Goal: Task Accomplishment & Management: Complete application form

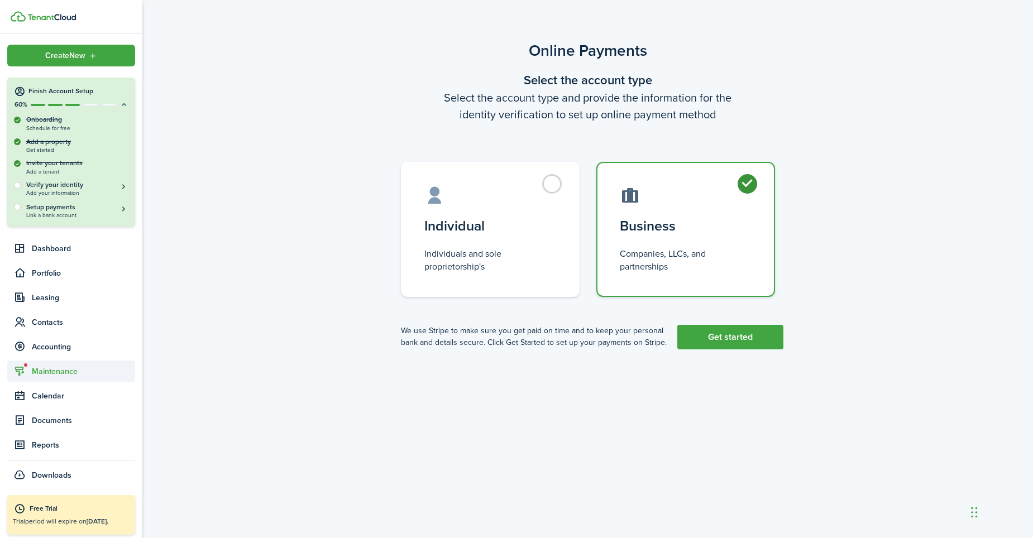
click at [42, 378] on span "Maintenance" at bounding box center [71, 372] width 128 height 22
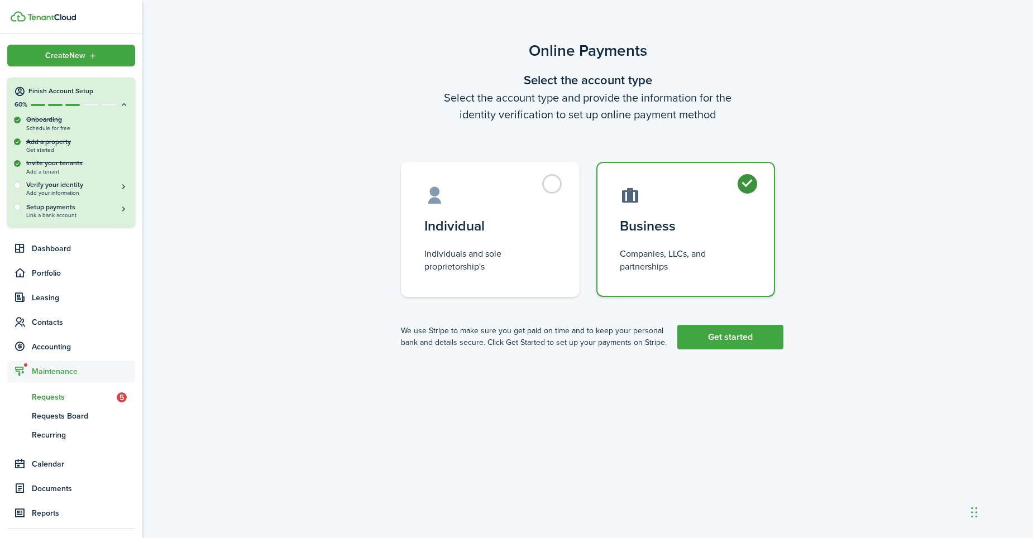
click at [43, 394] on span "Requests" at bounding box center [74, 397] width 85 height 12
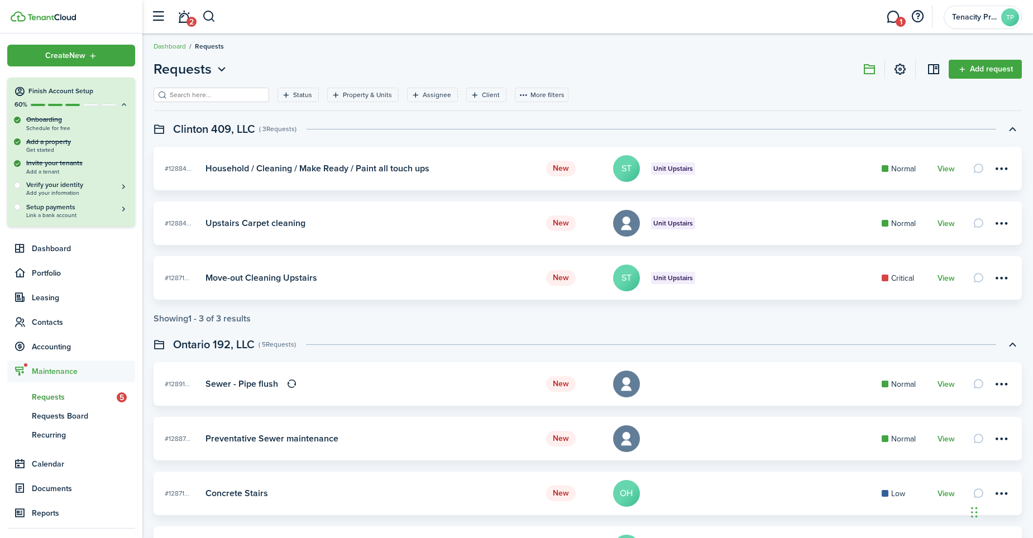
scroll to position [4, 0]
click at [893, 19] on link "1" at bounding box center [892, 17] width 21 height 28
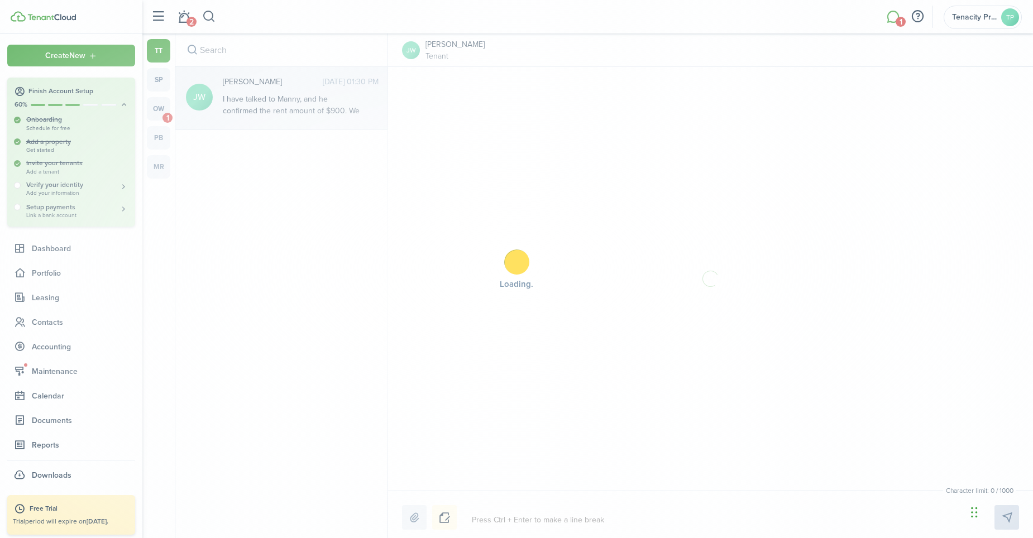
scroll to position [125, 0]
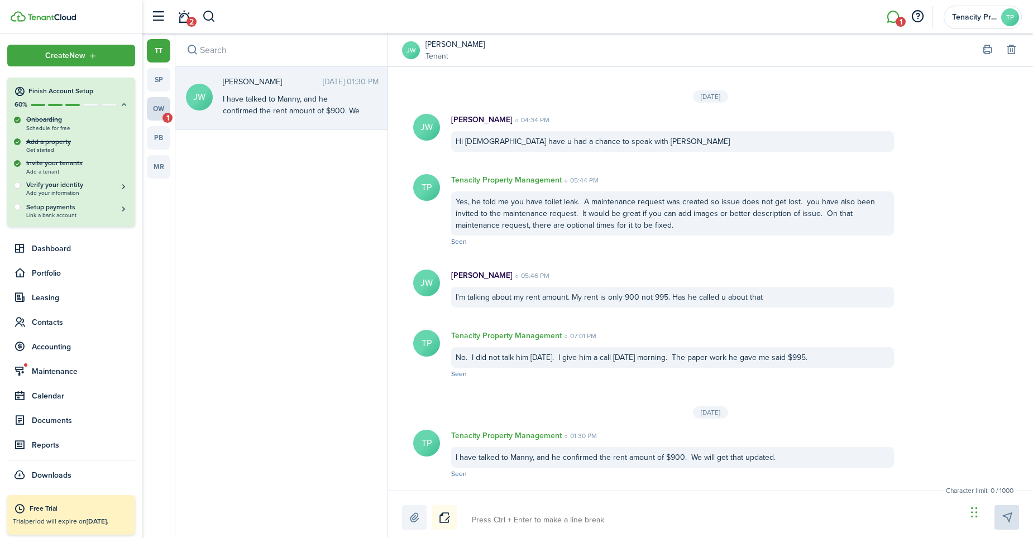
click at [165, 109] on link "ow 1" at bounding box center [158, 108] width 23 height 23
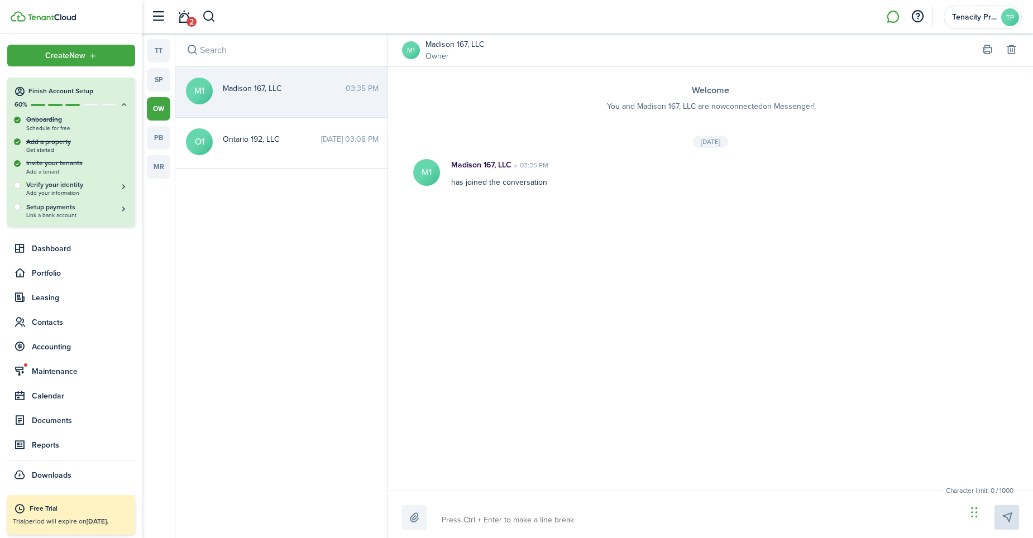
click at [274, 94] on div "Madison 167, LLC 03:35 PM" at bounding box center [300, 91] width 173 height 17
click at [472, 518] on textarea at bounding box center [705, 520] width 534 height 19
type textarea "A"
type textarea "I"
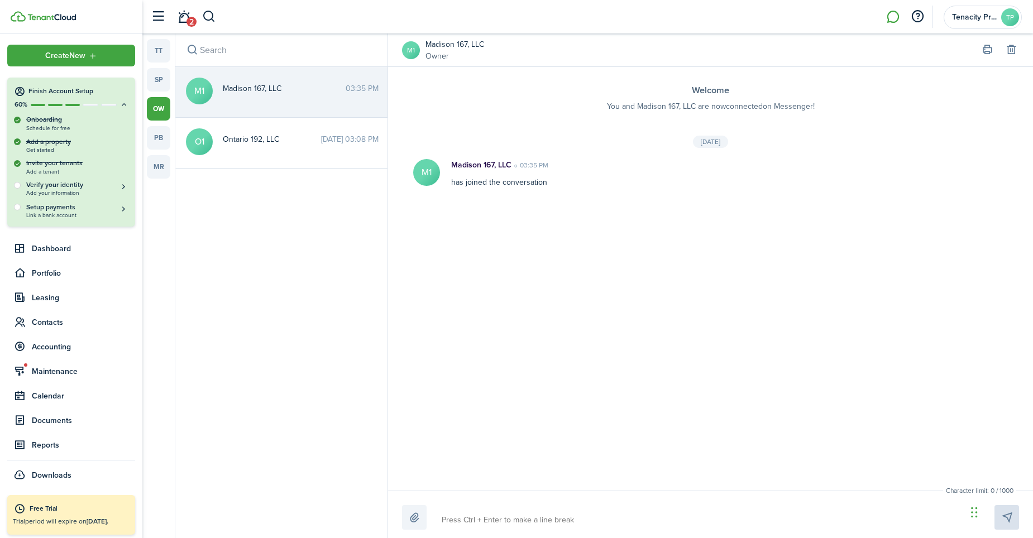
type textarea "I"
type textarea "I s"
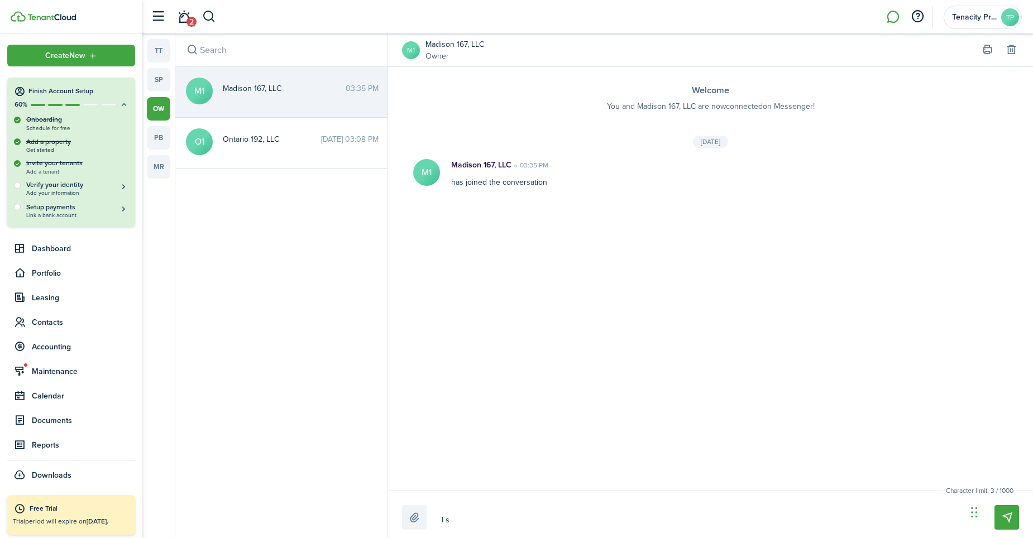
type textarea "I se"
type textarea "I ser"
type textarea "I serv"
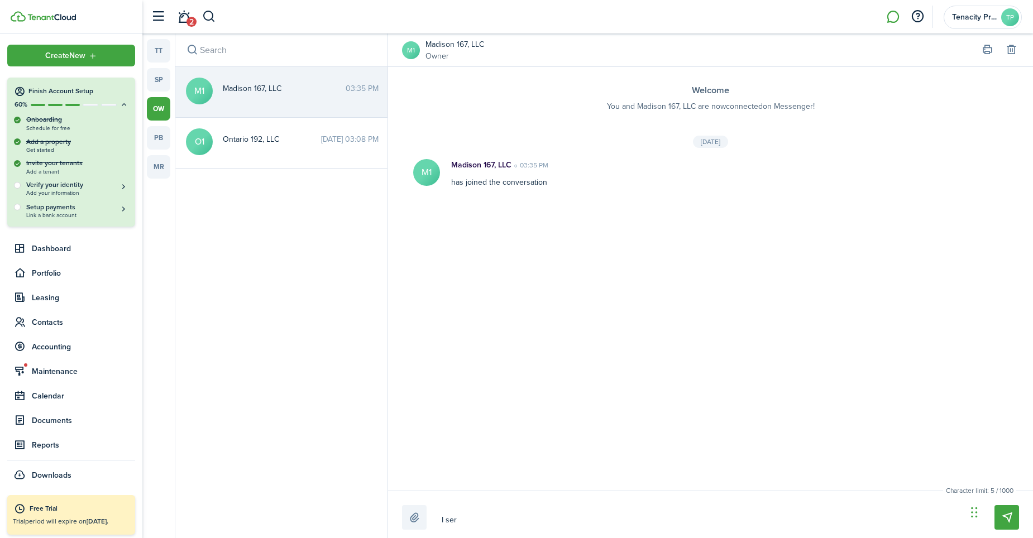
type textarea "I serv"
type textarea "I serve"
type textarea "I served"
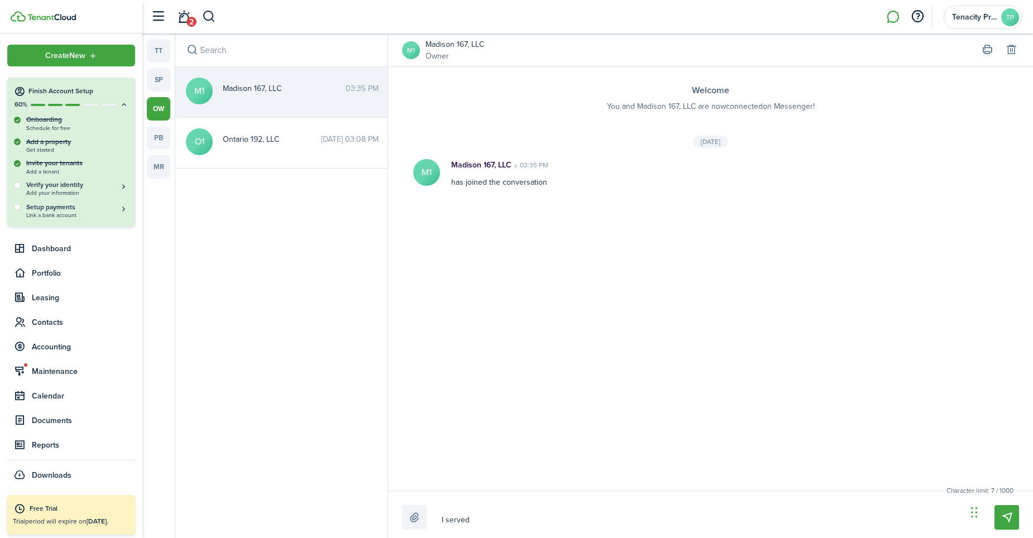
type textarea "I served"
type textarea "I served A"
type textarea "I served An"
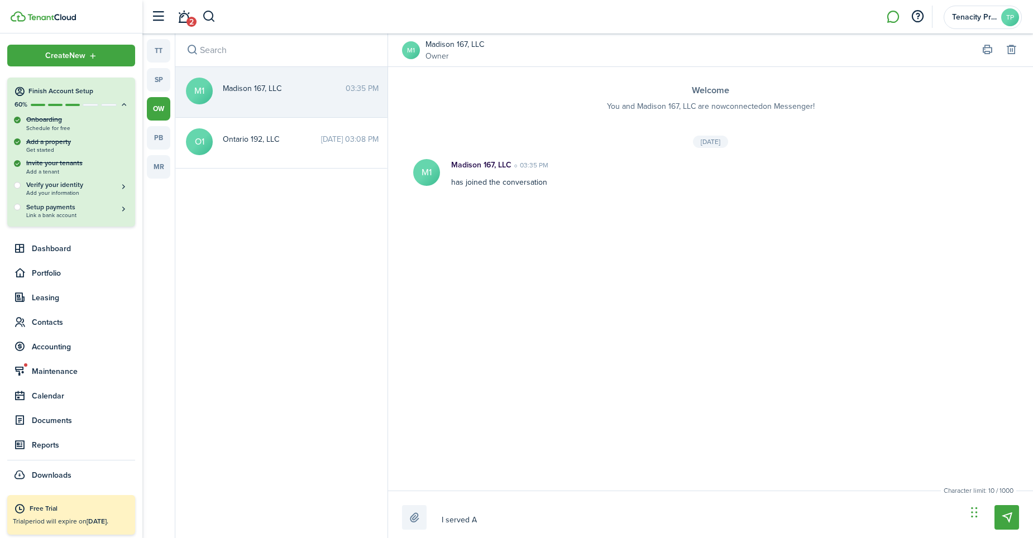
type textarea "I served An"
type textarea "I served [PERSON_NAME]"
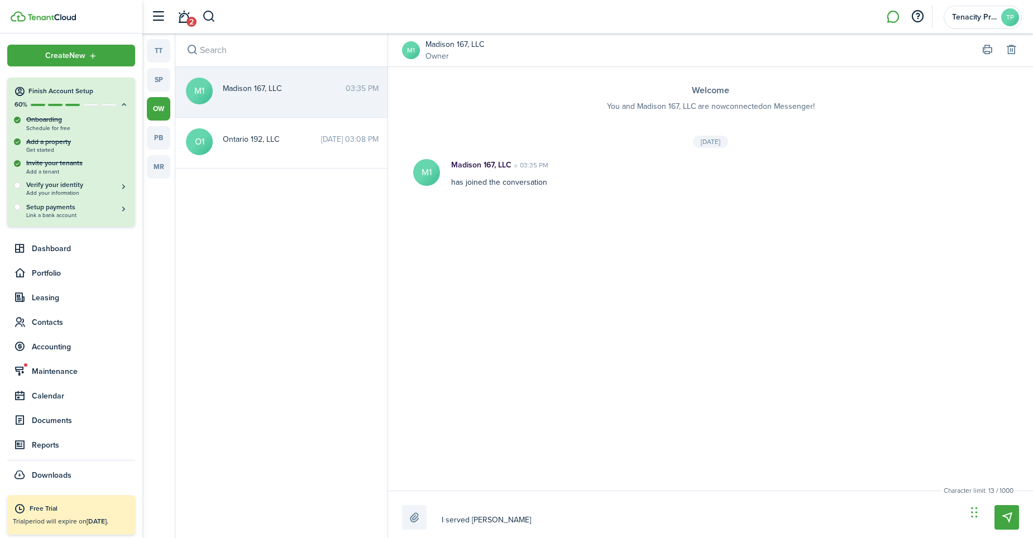
type textarea "I served [PERSON_NAME]"
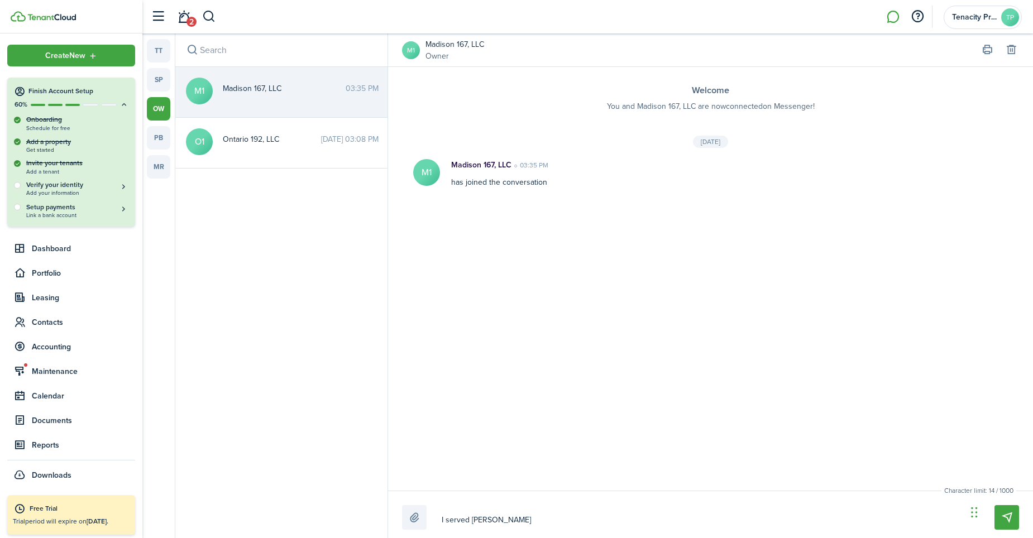
type textarea "I served [PERSON_NAME]"
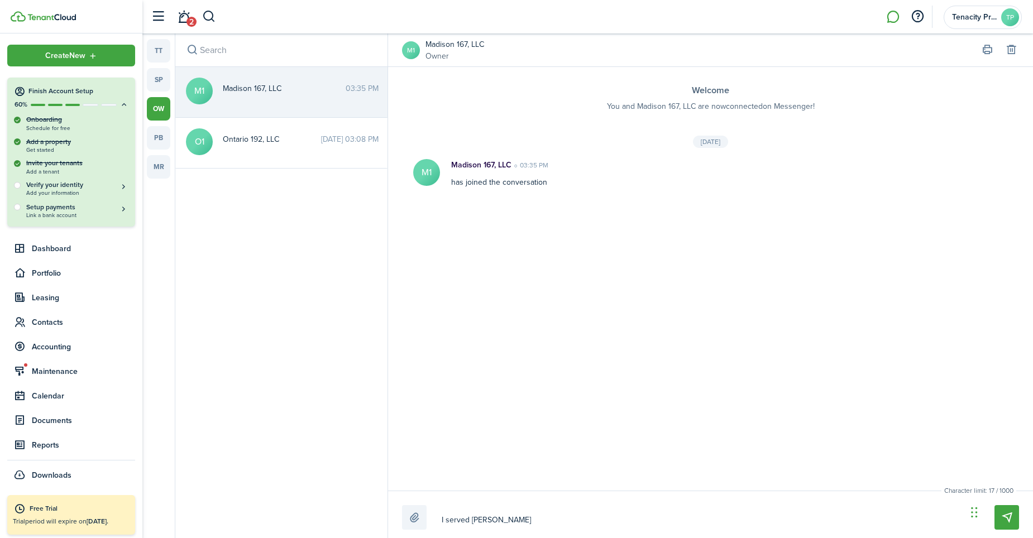
type textarea "I served [PERSON_NAME]"
type textarea "I served [PERSON_NAME] p"
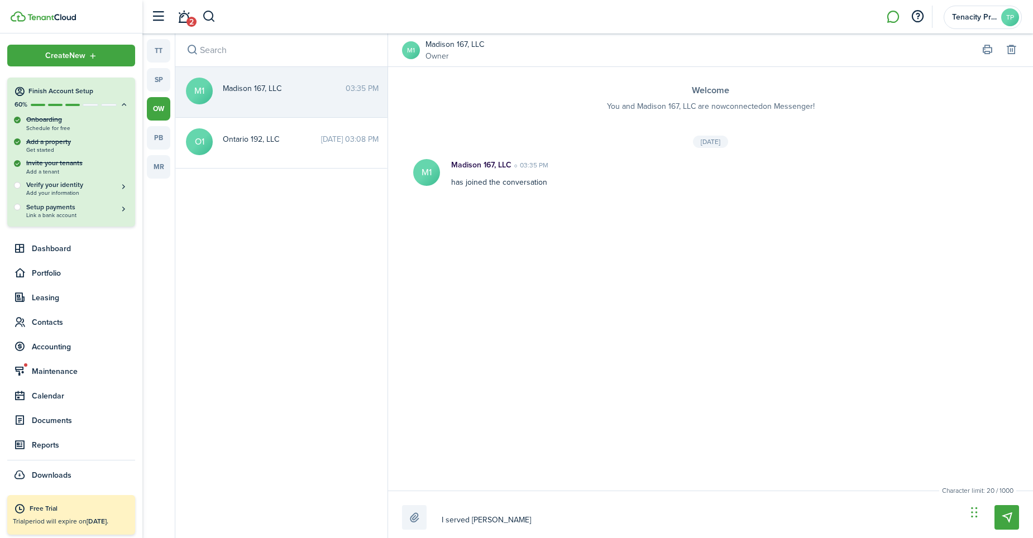
type textarea "I served [PERSON_NAME] p"
type textarea "I served [PERSON_NAME] pa"
type textarea "I served [PERSON_NAME] pap"
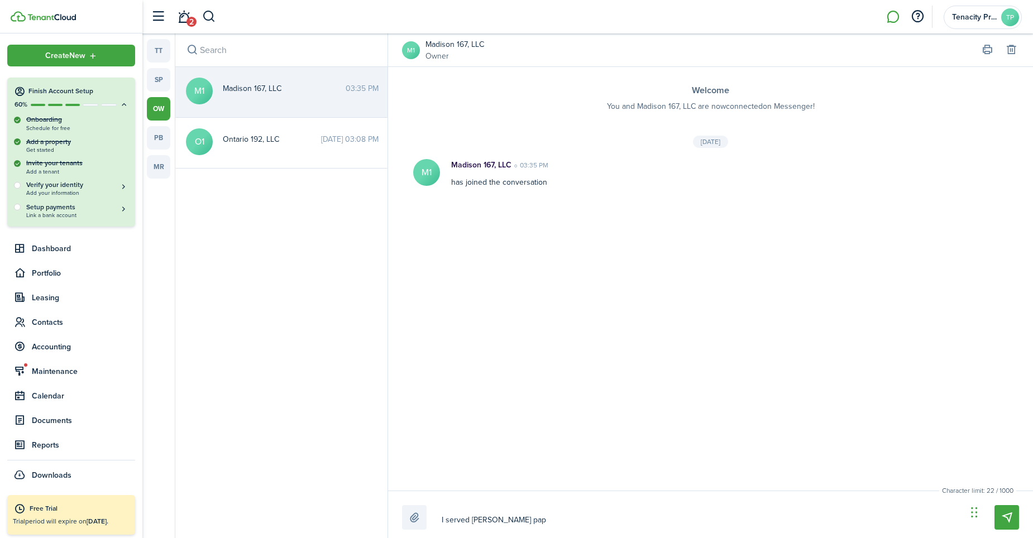
type textarea "I served [PERSON_NAME][DEMOGRAPHIC_DATA]"
type textarea "I served [PERSON_NAME] paper"
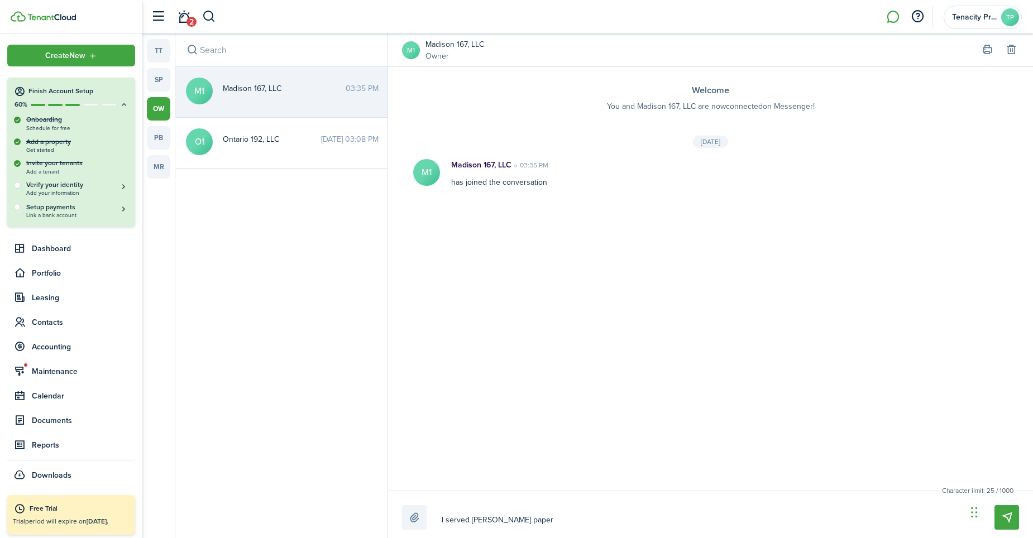
type textarea "I served [PERSON_NAME] paper"
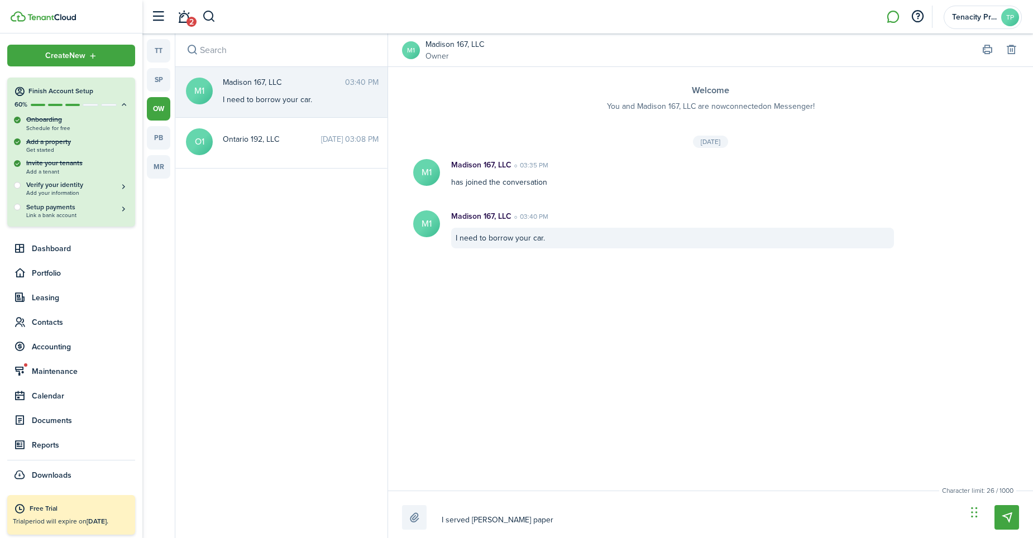
type textarea "I served [PERSON_NAME] paper"
type textarea "I served [PERSON_NAME] papers"
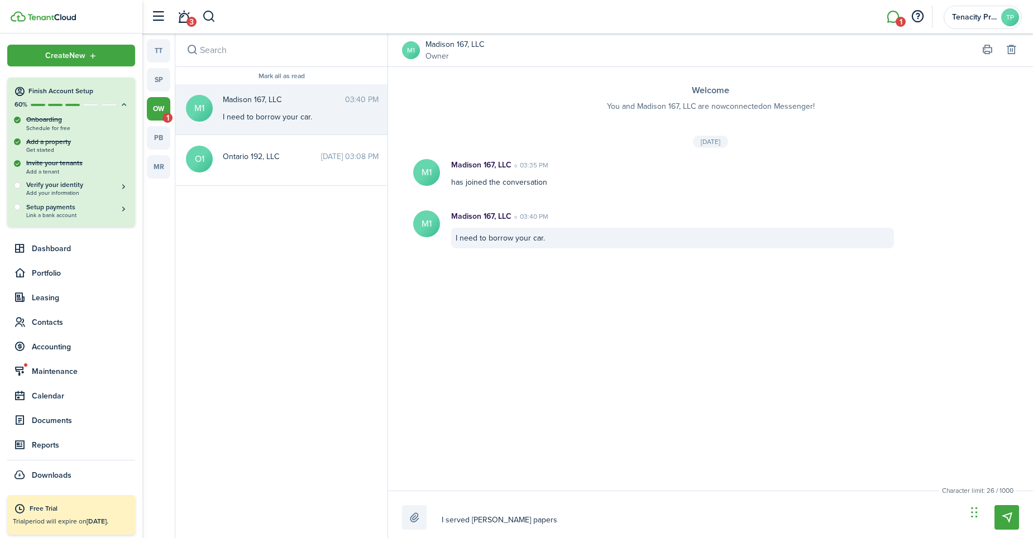
type textarea "I served [PERSON_NAME] papers"
type textarea "I served [PERSON_NAME] papers t"
type textarea "I served [PERSON_NAME] papers to"
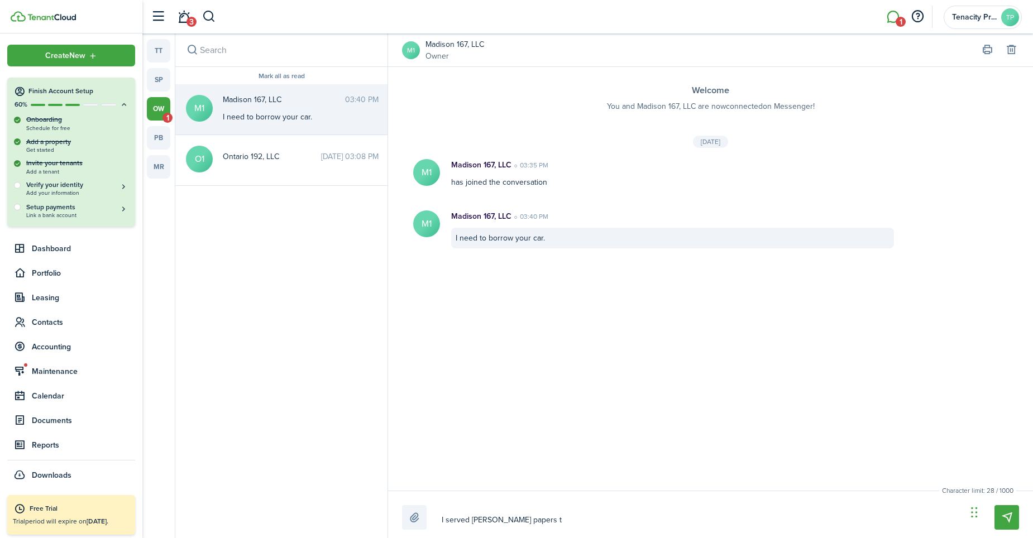
type textarea "I served [PERSON_NAME] papers to"
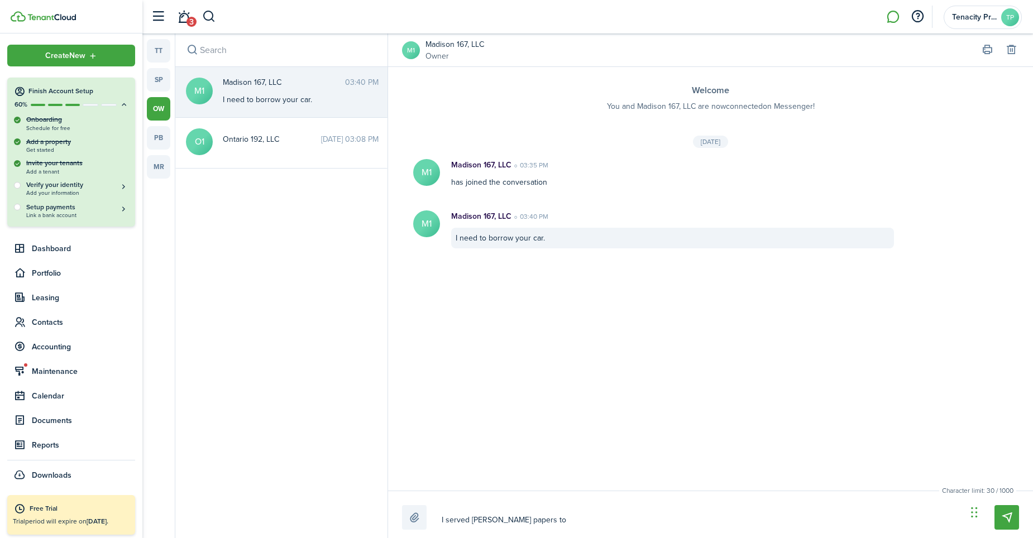
type textarea "I served [PERSON_NAME] papers to g"
type textarea "I served [PERSON_NAME] papers to ge"
type textarea "I served [PERSON_NAME] papers to get"
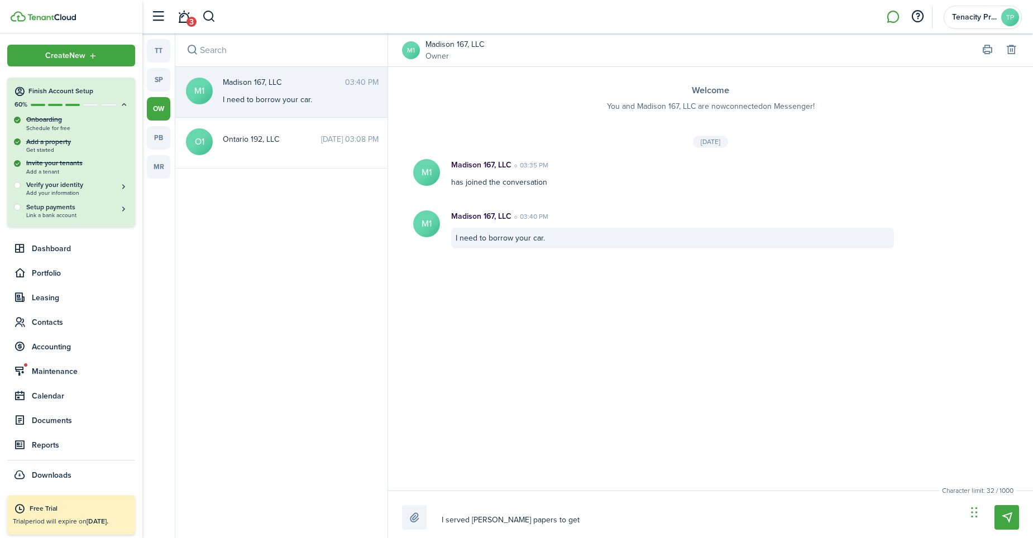
type textarea "I served [PERSON_NAME] papers to get"
type textarea "I served [PERSON_NAME] papers to get o"
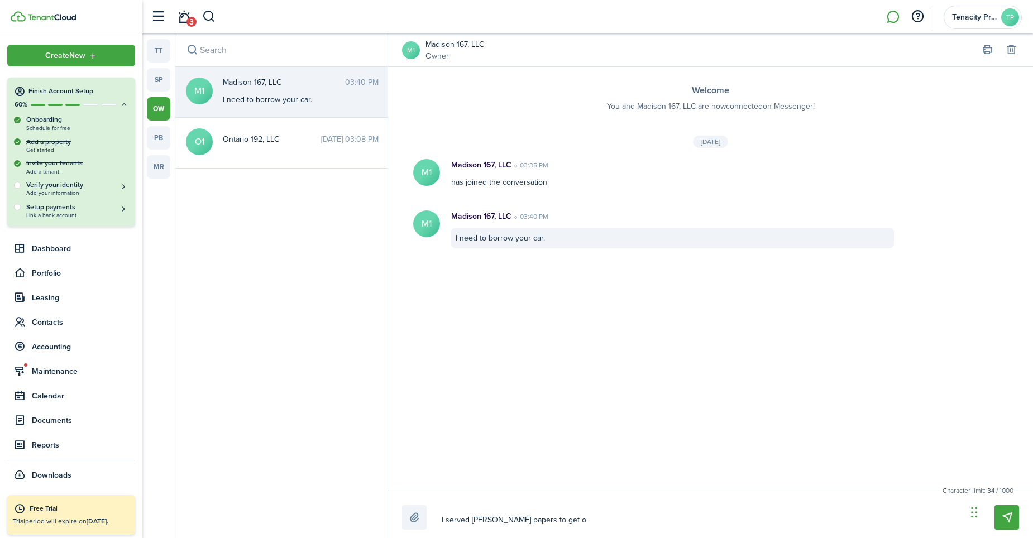
type textarea "I served [PERSON_NAME] papers to get ou"
type textarea "I served [PERSON_NAME] papers to get out"
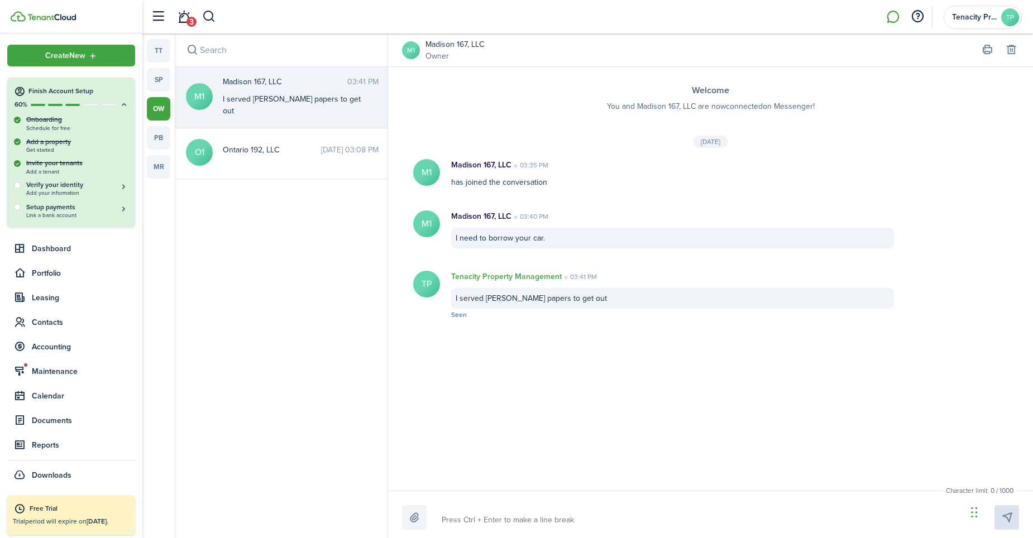
type textarea "U"
type textarea "Ub"
type textarea "Ube"
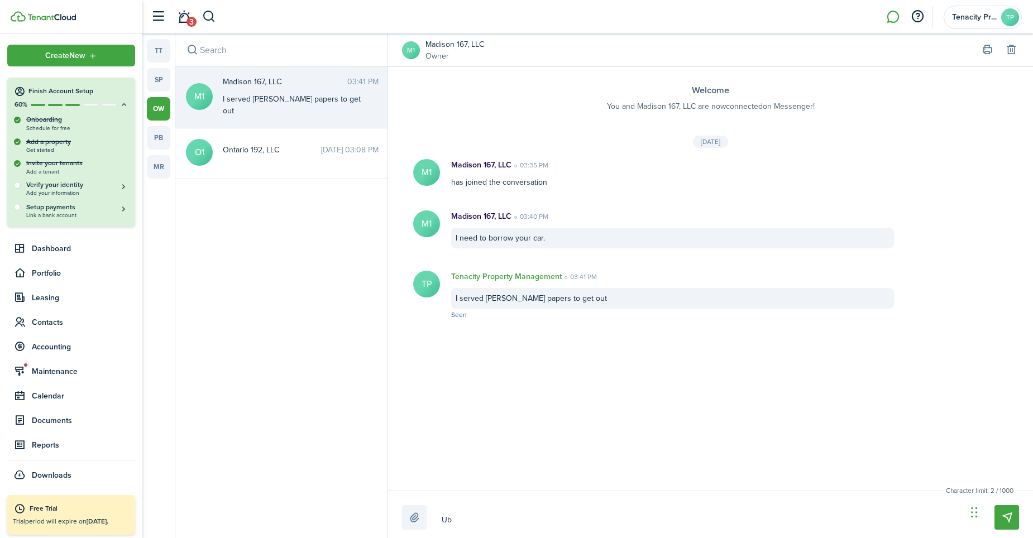
type textarea "Ube"
type textarea "Uber"
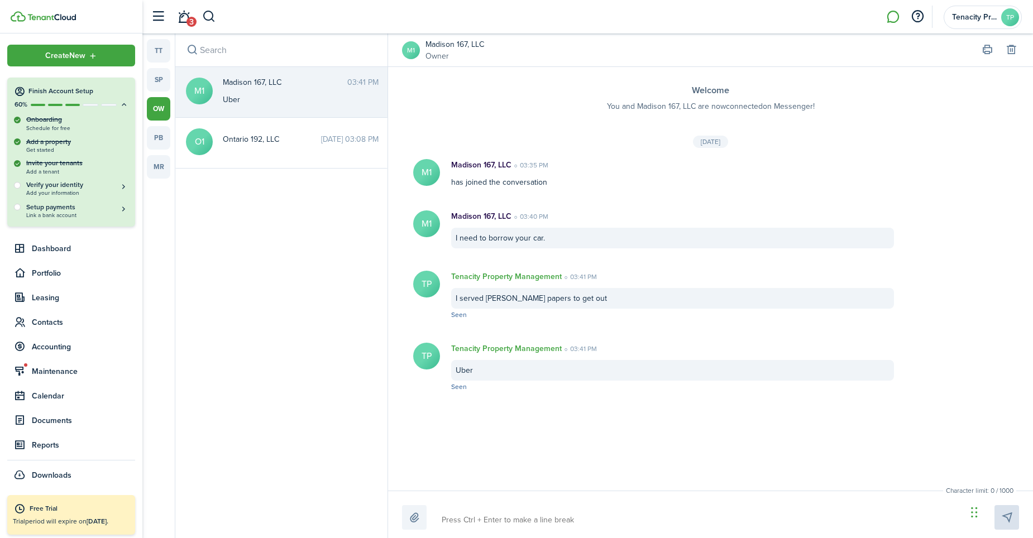
type textarea "I"
type textarea "I n"
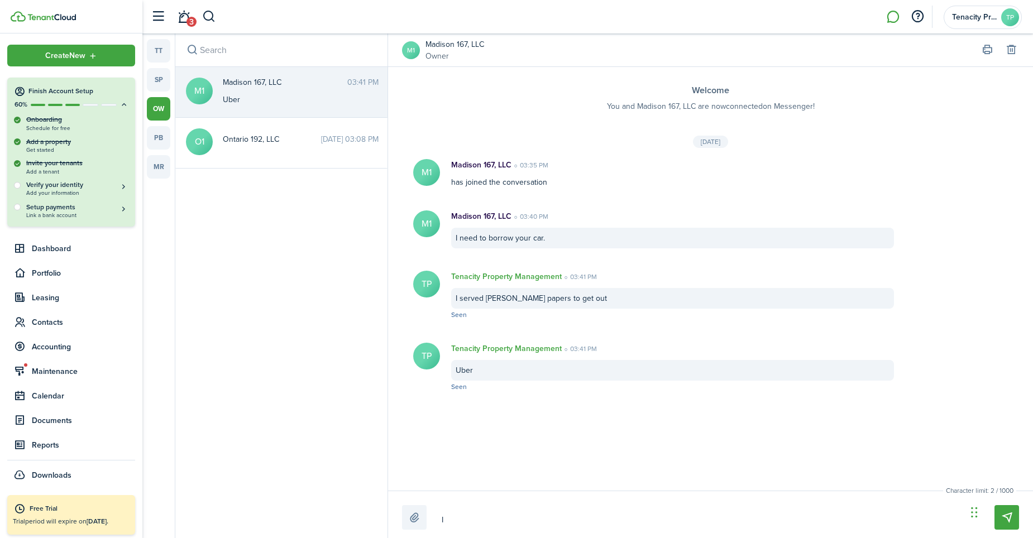
type textarea "I n"
type textarea "I ne"
type textarea "I nee"
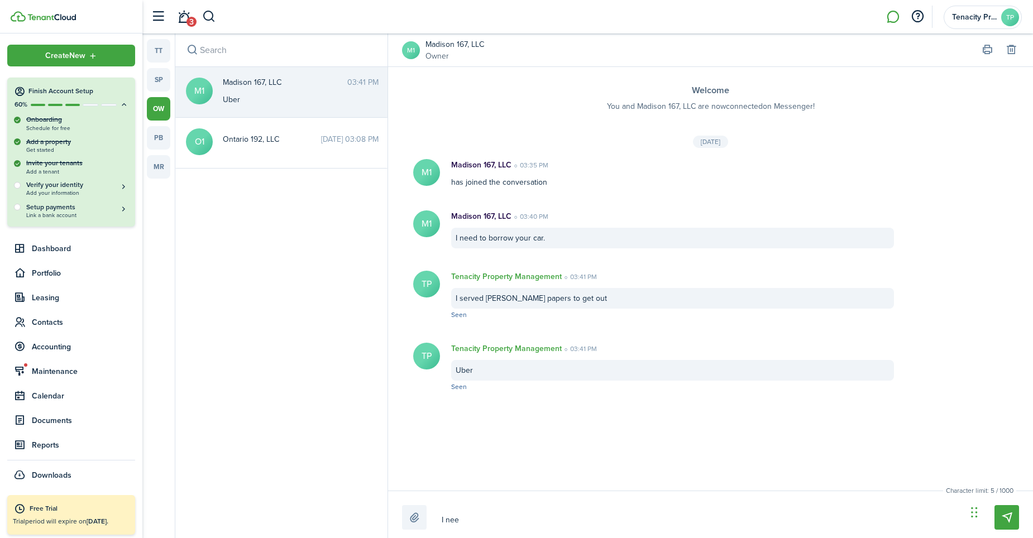
type textarea "I need"
type textarea "I need m"
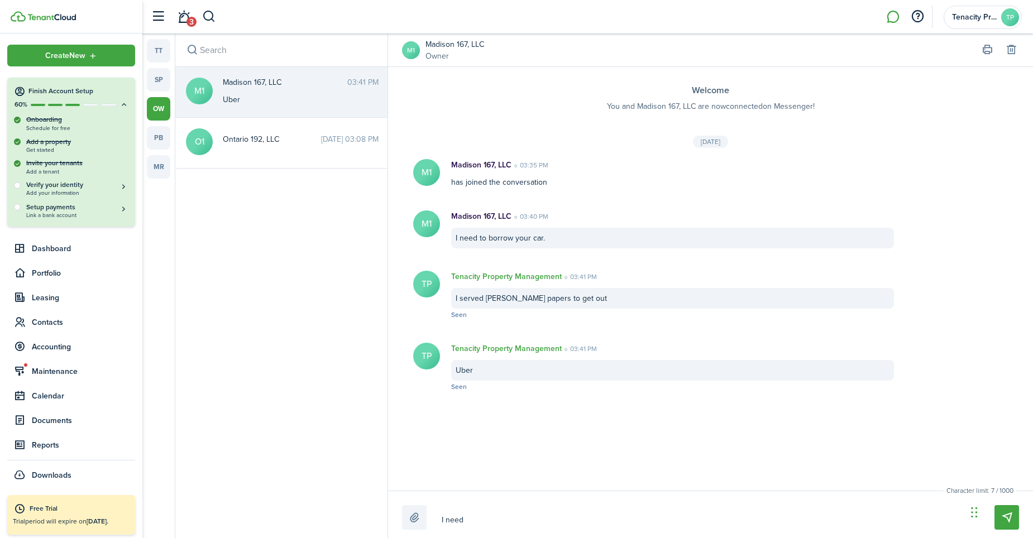
type textarea "I need m"
type textarea "I need my"
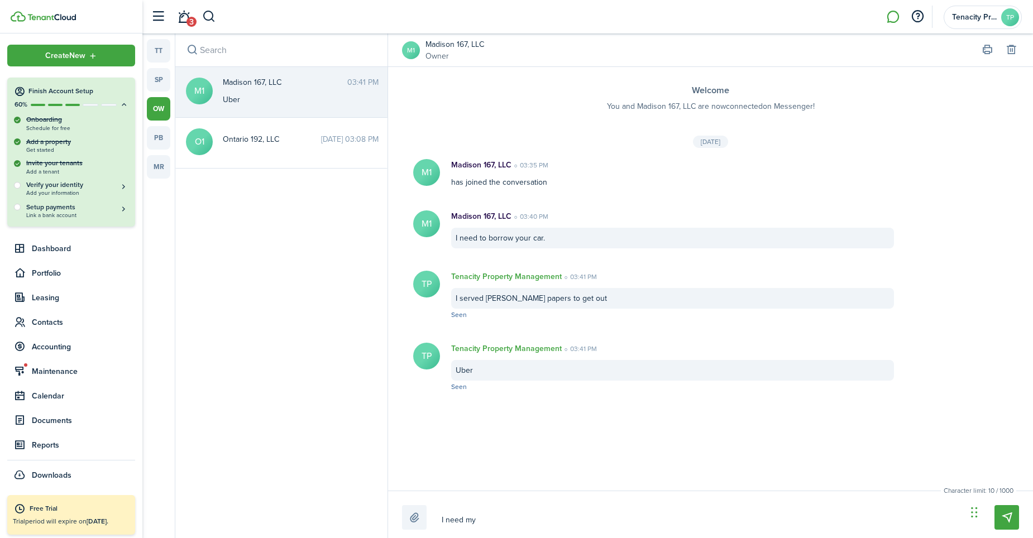
type textarea "I need my c"
type textarea "I need my ca"
type textarea "I need my car"
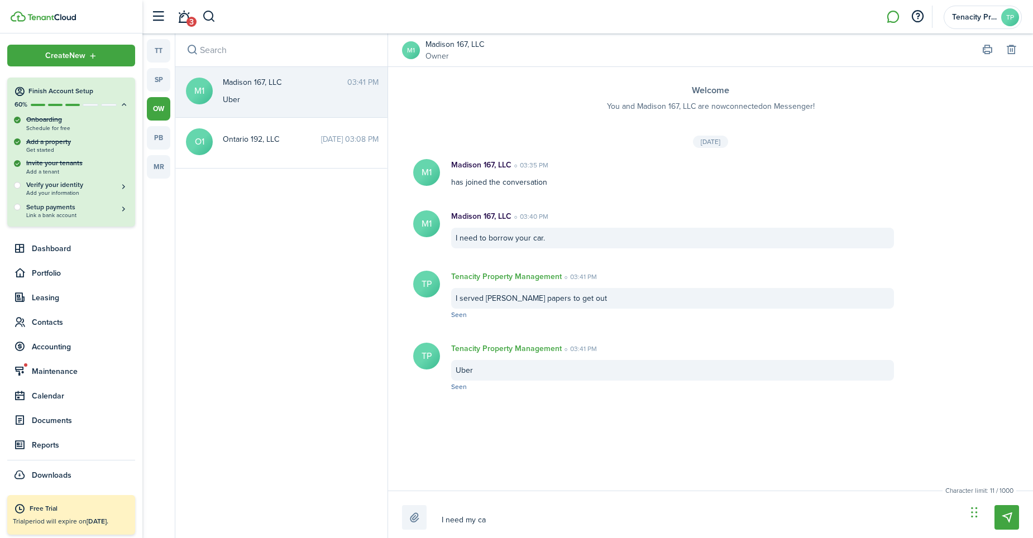
type textarea "I need my car"
type textarea "I need my car t"
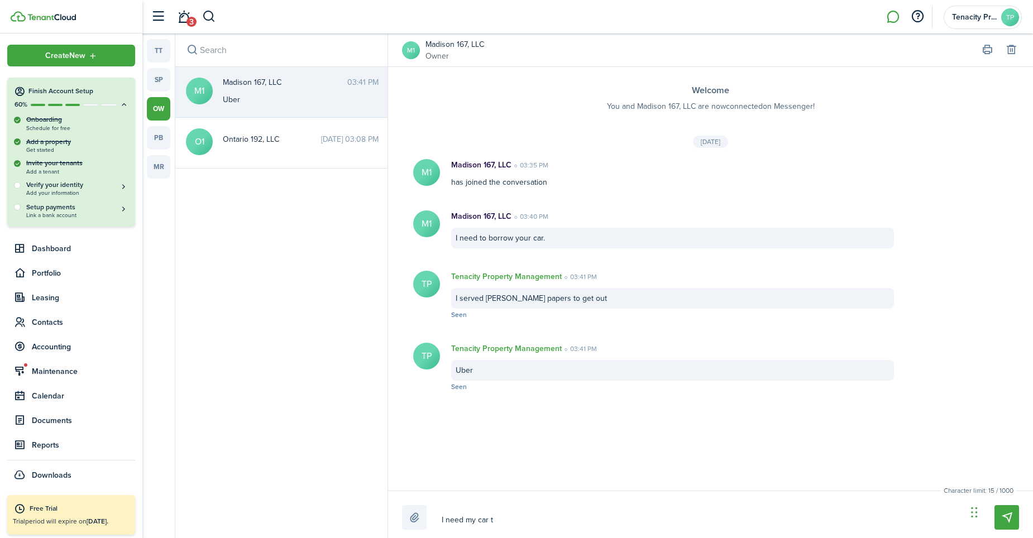
type textarea "I need my car to"
type textarea "I need my car [PERSON_NAME]"
type textarea "I need my car tomo"
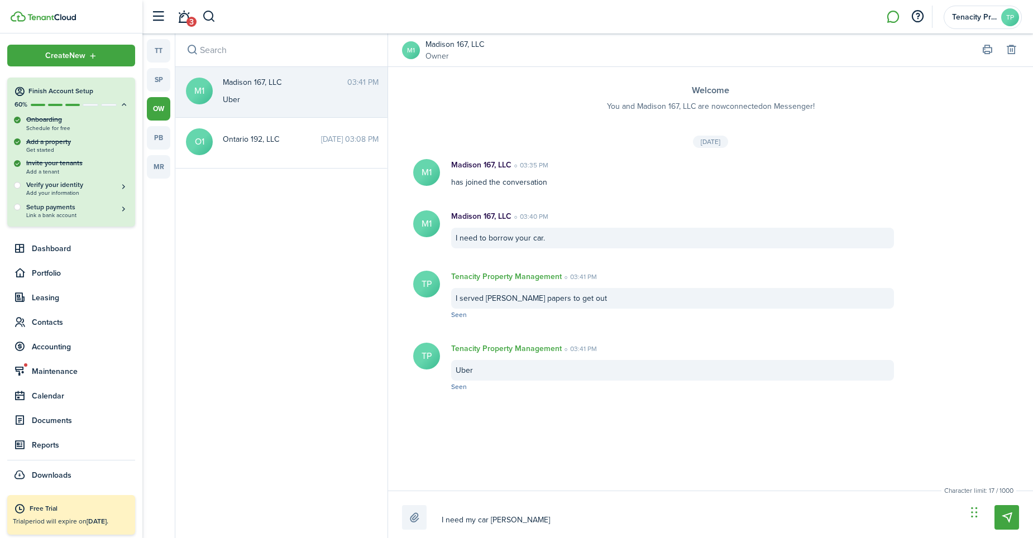
type textarea "I need my car tomo"
type textarea "I need my car tomor"
type textarea "I need my car tomorr"
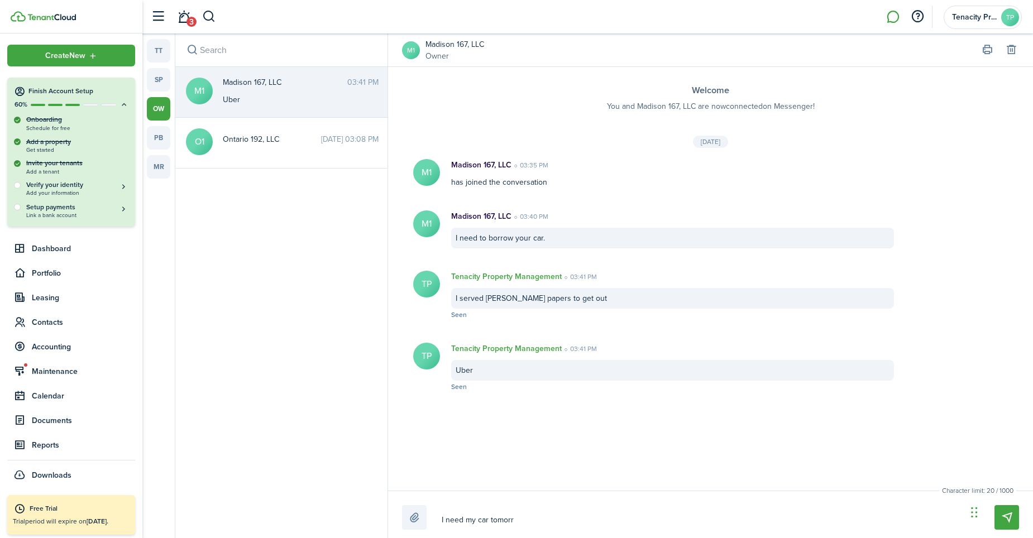
type textarea "I need my car [PERSON_NAME]"
type textarea "I need my car [DATE]"
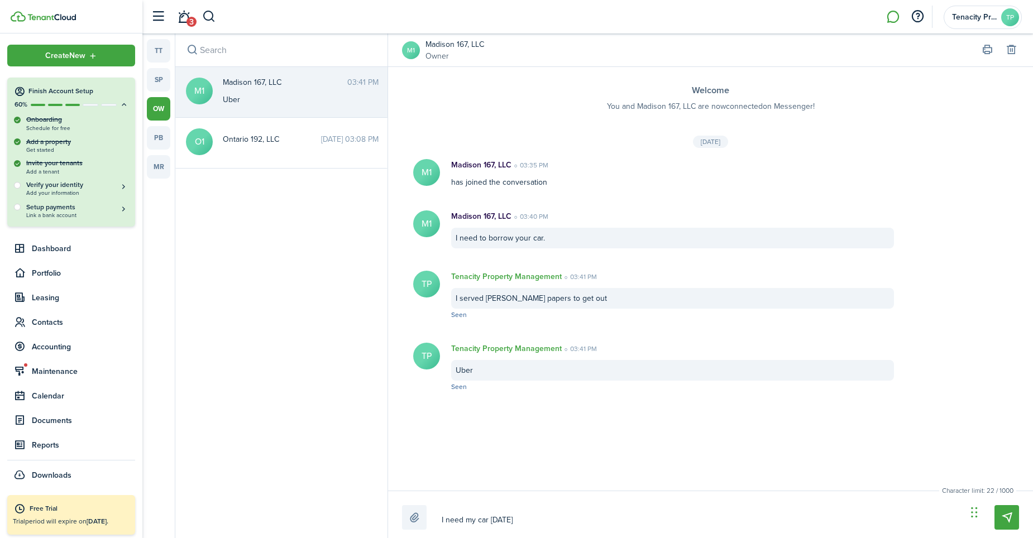
type textarea "I need my car [DATE]"
type textarea "I need my car [DATE] a"
type textarea "I need my car [DATE] an"
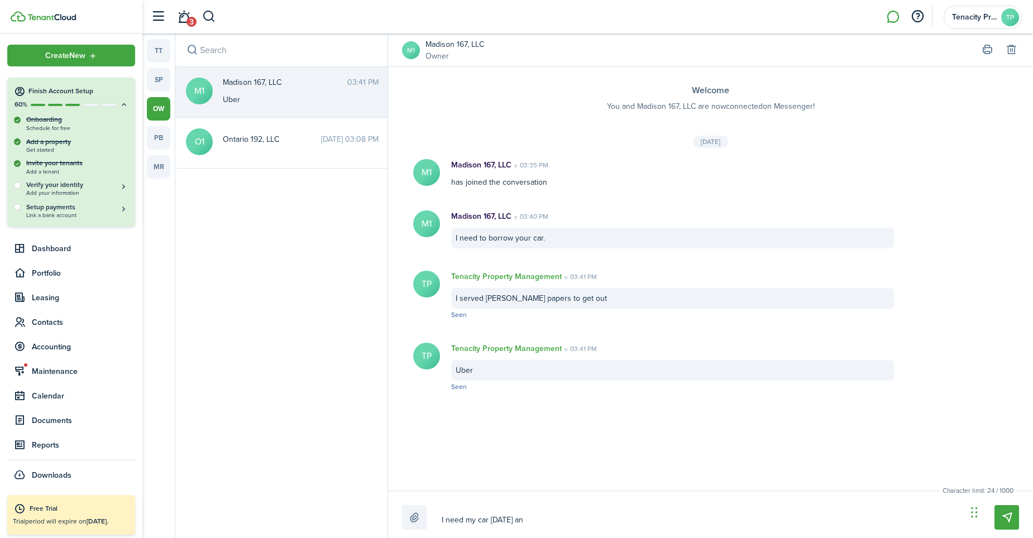
type textarea "I need my car [DATE] and"
type textarea "I need my car [DATE] and e"
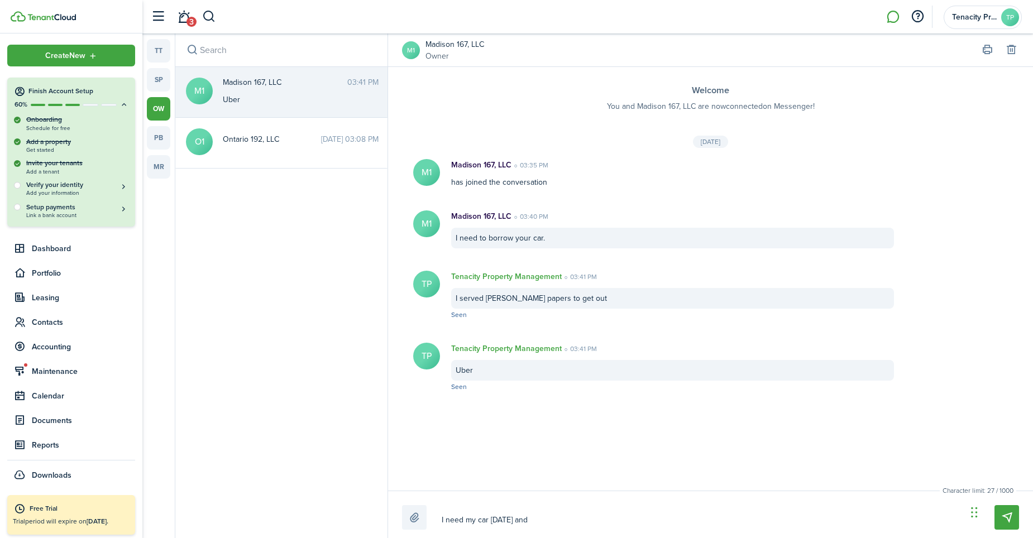
type textarea "I need my car [DATE] and e"
type textarea "I need my car [DATE] and ev"
type textarea "I need my car [DATE] and eve"
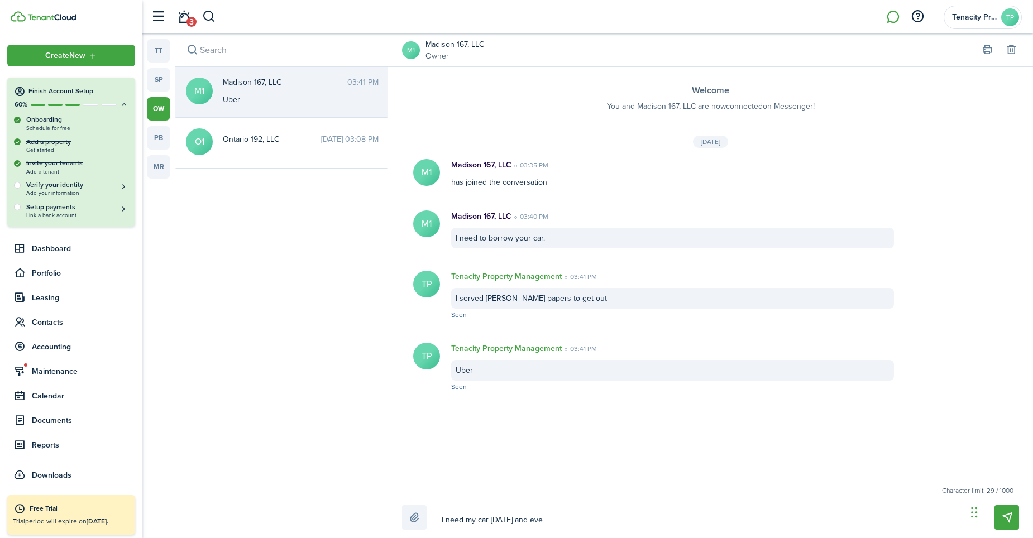
type textarea "I need my car [DATE] and ever"
type textarea "I need my car [DATE] and every"
type textarea "I need my car [DATE] and everyd"
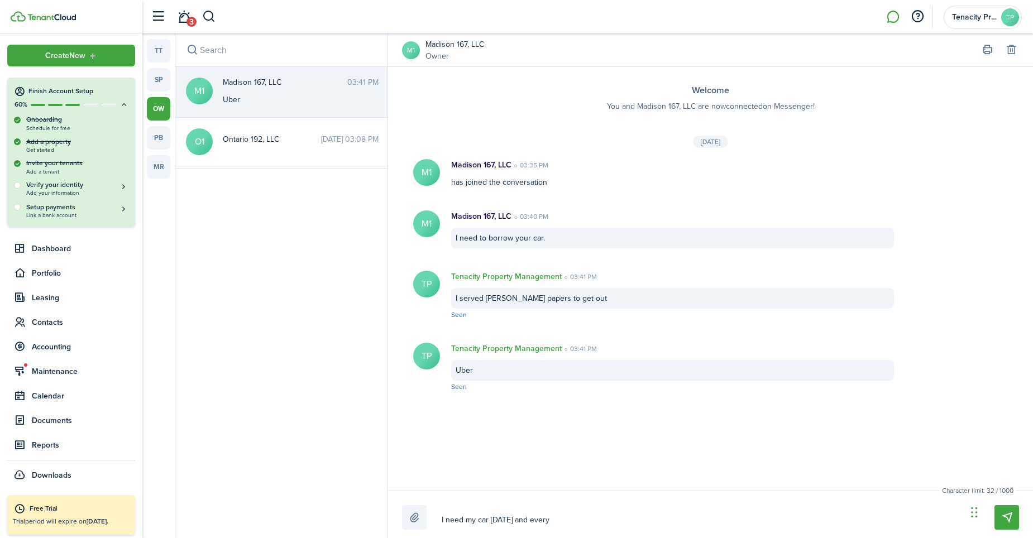
type textarea "I need my car [DATE] and everyd"
type textarea "I need my car [DATE] and everyda"
type textarea "I need my car [DATE] and everyday"
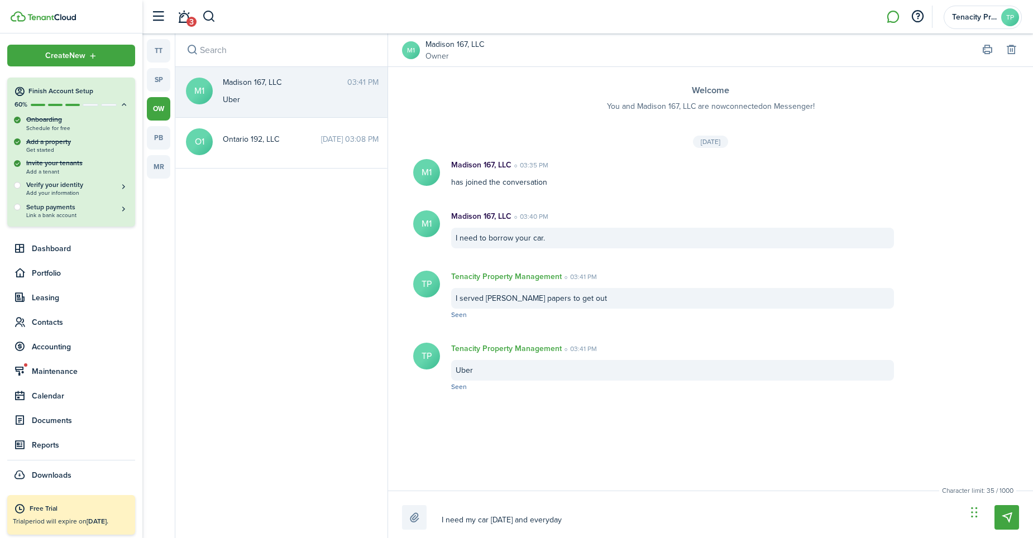
type textarea "I need my car [DATE] and everyday."
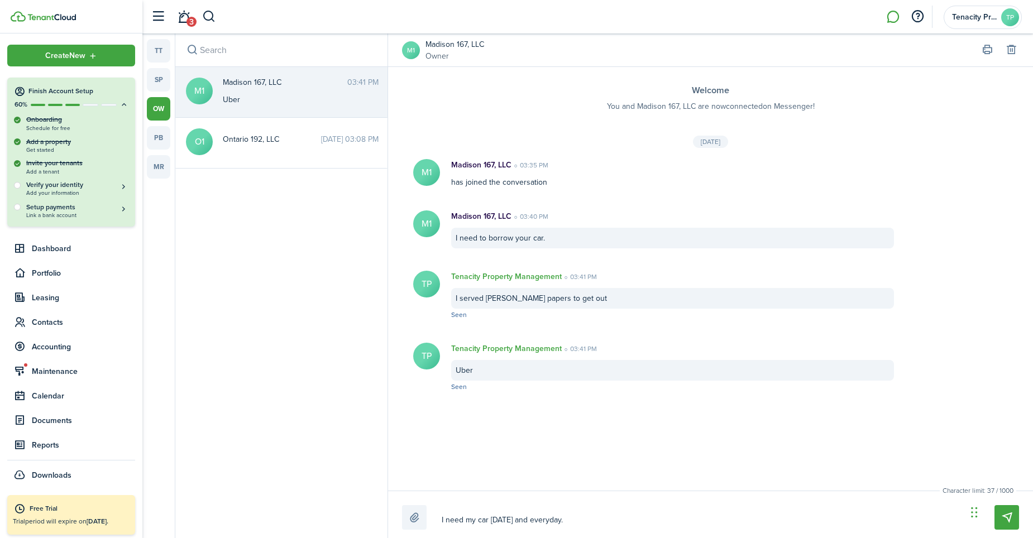
type textarea "I need my car [DATE] and everyday."
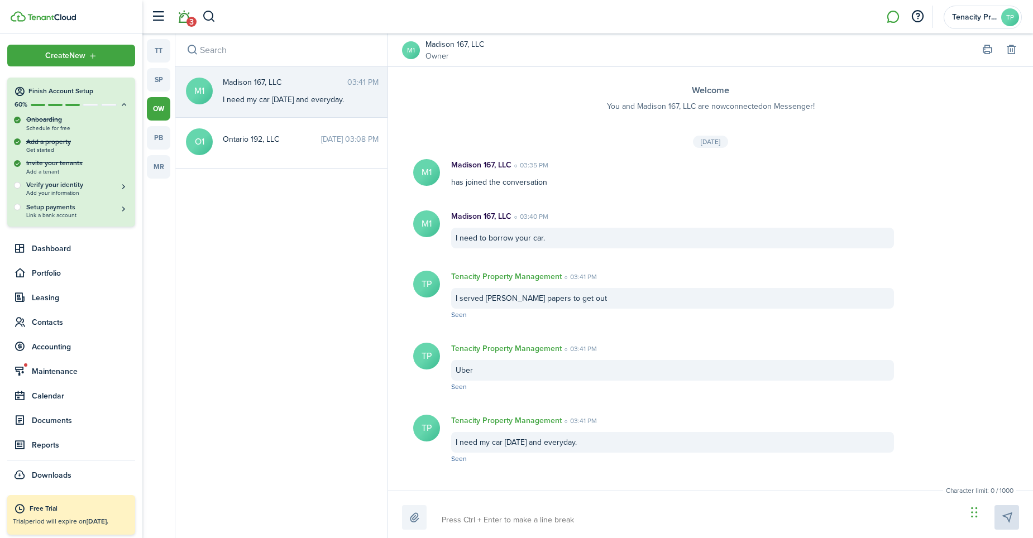
click at [181, 20] on link "3" at bounding box center [183, 17] width 21 height 28
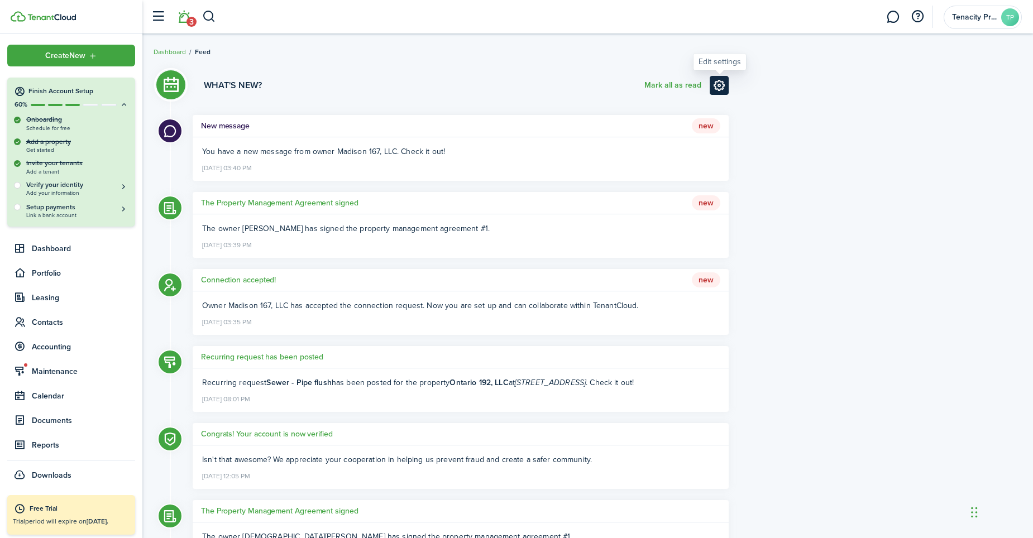
click at [719, 91] on link at bounding box center [719, 85] width 19 height 19
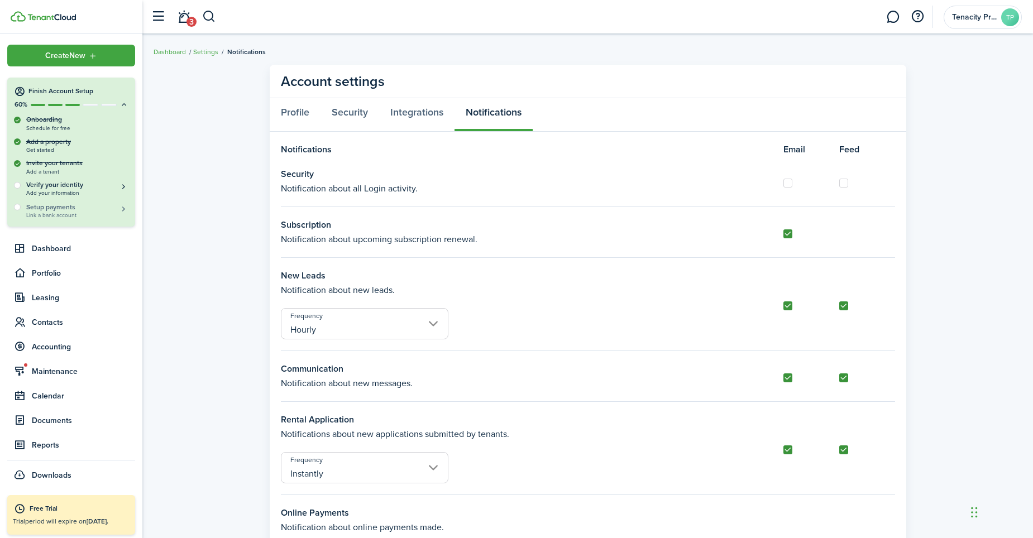
click at [59, 207] on h5 "Setup payments" at bounding box center [77, 207] width 102 height 10
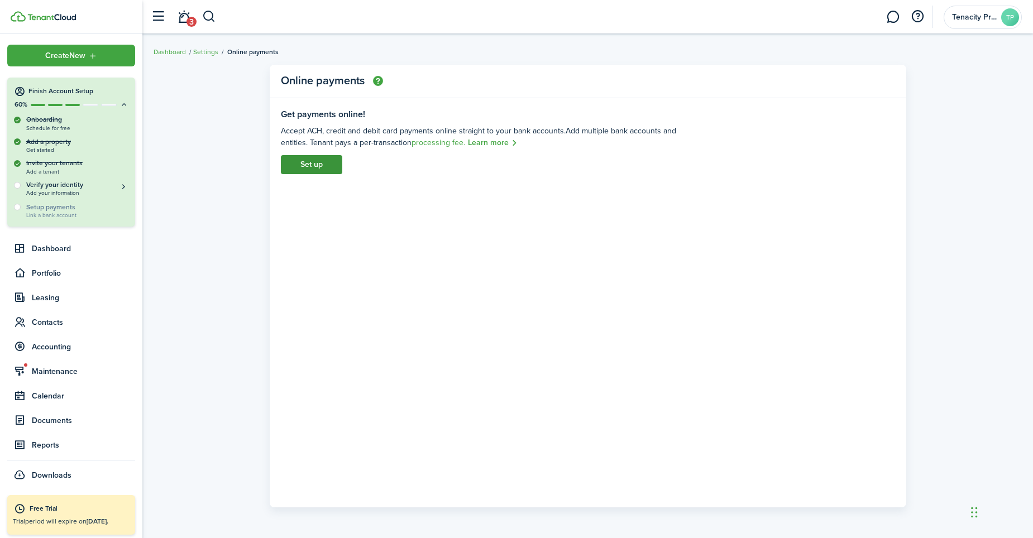
click at [299, 169] on link "Set up" at bounding box center [311, 164] width 61 height 19
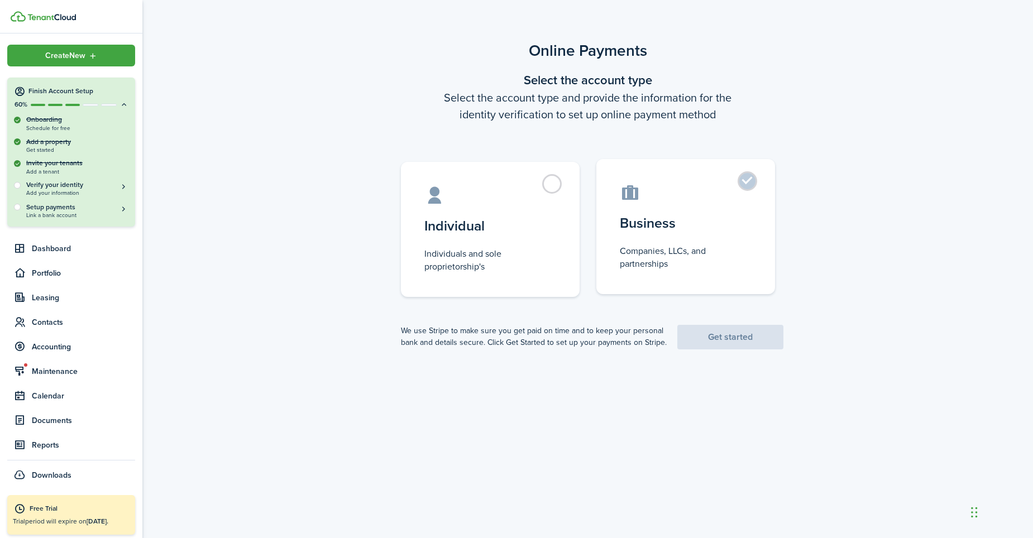
click at [743, 181] on label "Business Companies, LLCs, and partnerships" at bounding box center [685, 226] width 179 height 135
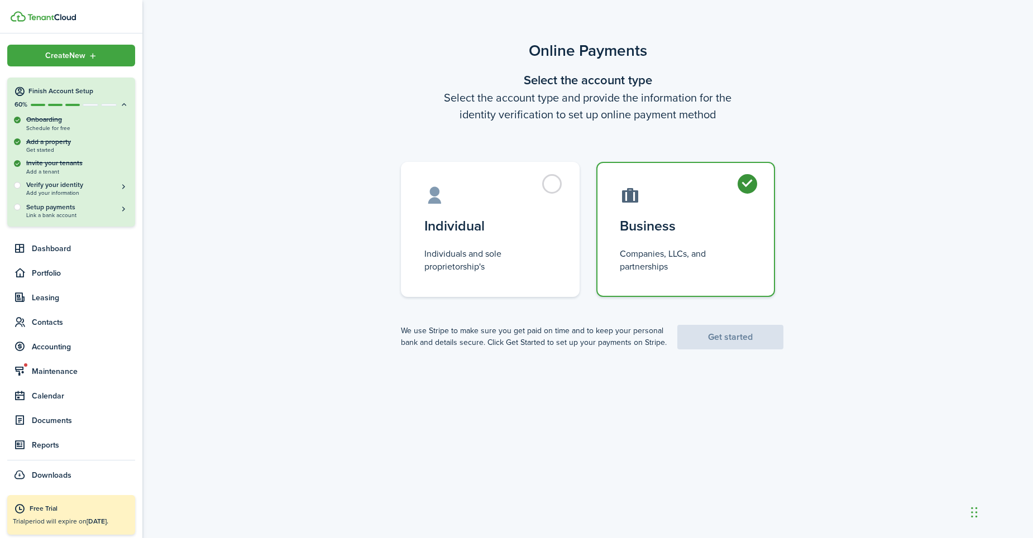
radio input "true"
click at [730, 337] on link "Get started" at bounding box center [730, 337] width 106 height 25
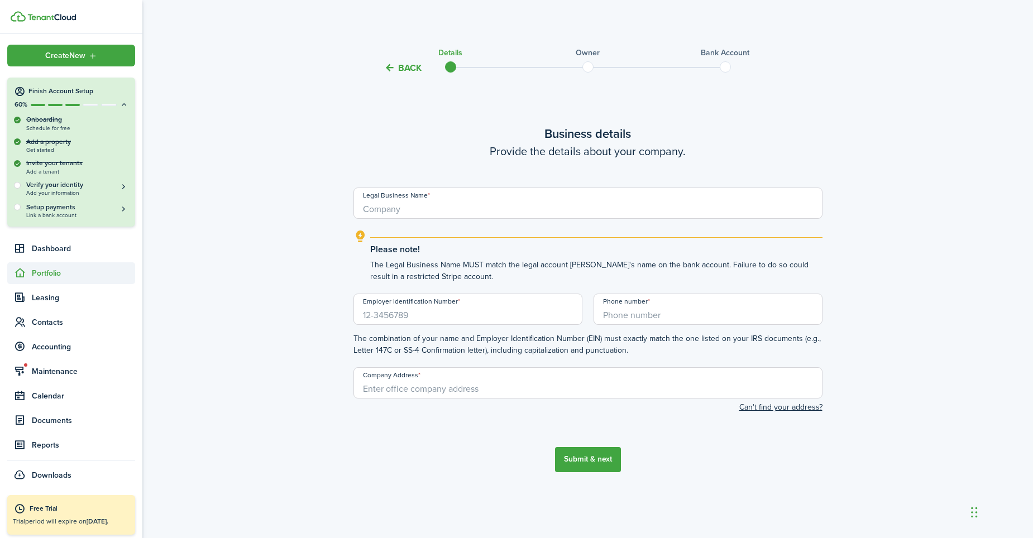
click at [40, 271] on span "Portfolio" at bounding box center [83, 273] width 103 height 12
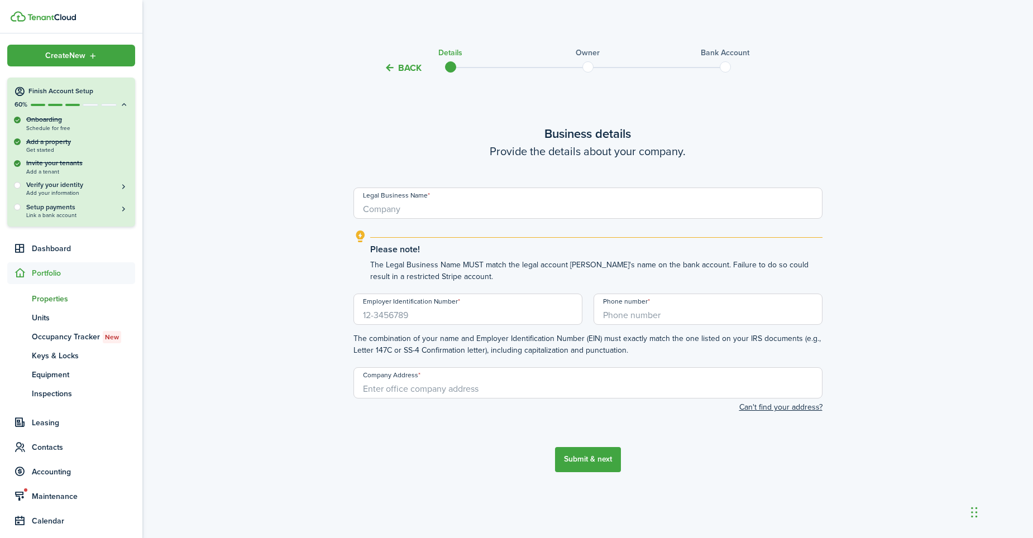
click at [51, 300] on span "Properties" at bounding box center [83, 299] width 103 height 12
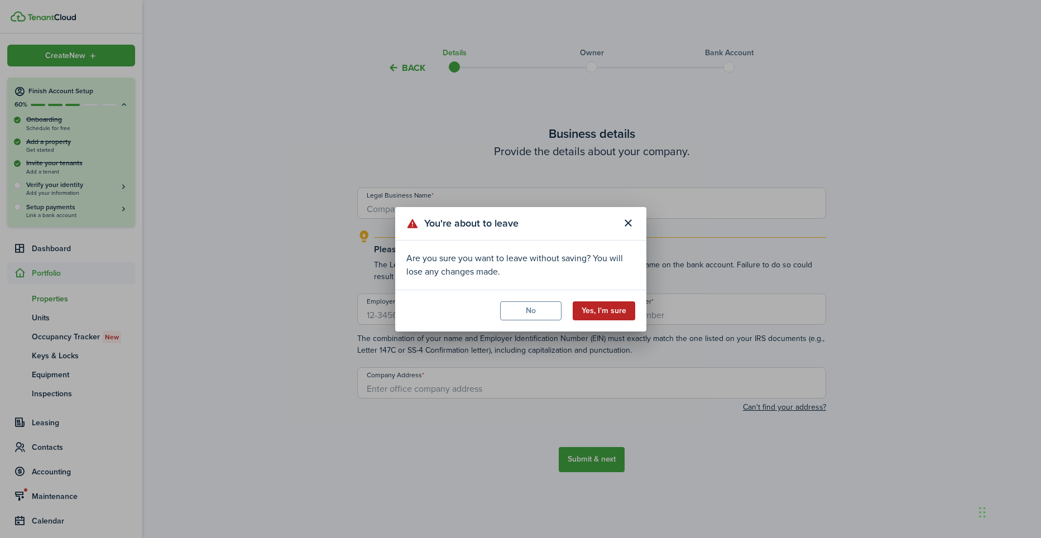
click at [610, 312] on button "Yes, I'm sure" at bounding box center [604, 311] width 63 height 19
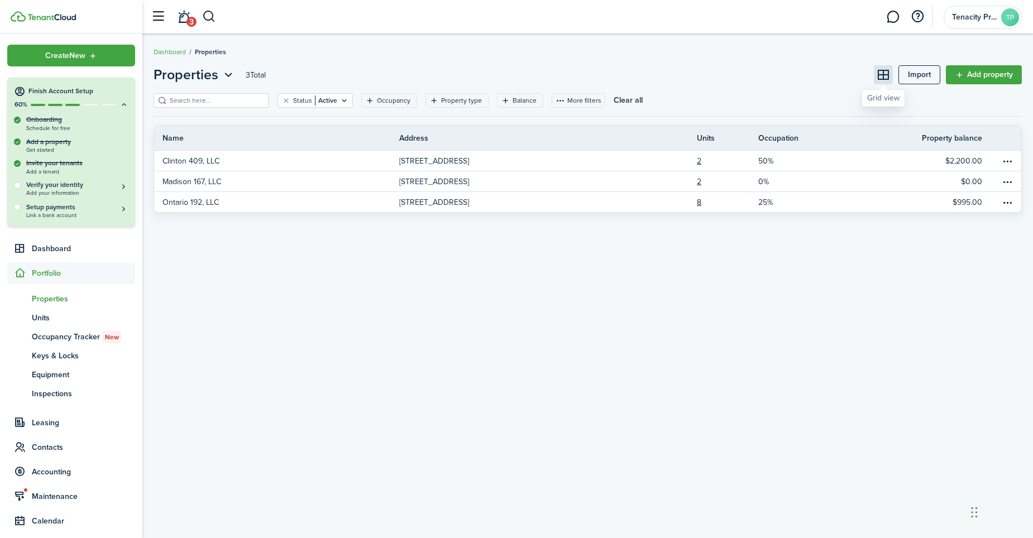
click at [880, 69] on button at bounding box center [883, 74] width 19 height 19
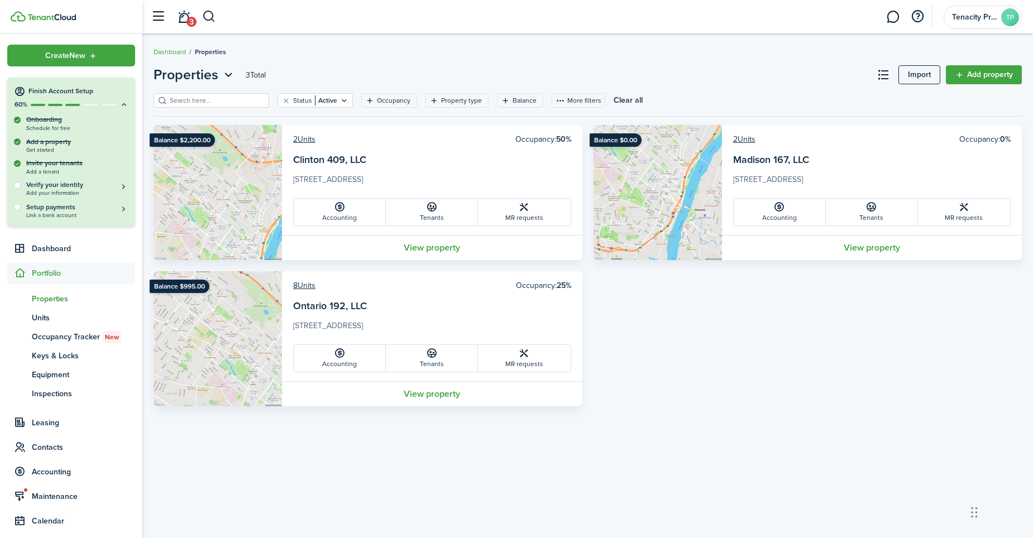
click at [779, 37] on breadcrumb "Dashboard Properties" at bounding box center [588, 47] width 868 height 26
click at [185, 17] on link "3" at bounding box center [183, 17] width 21 height 28
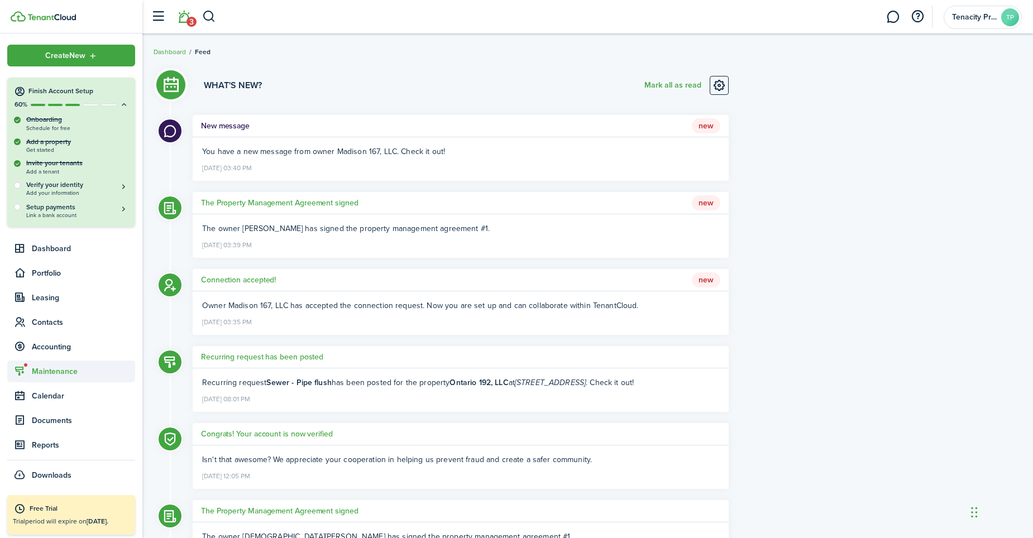
click at [69, 370] on span "Maintenance" at bounding box center [83, 372] width 103 height 12
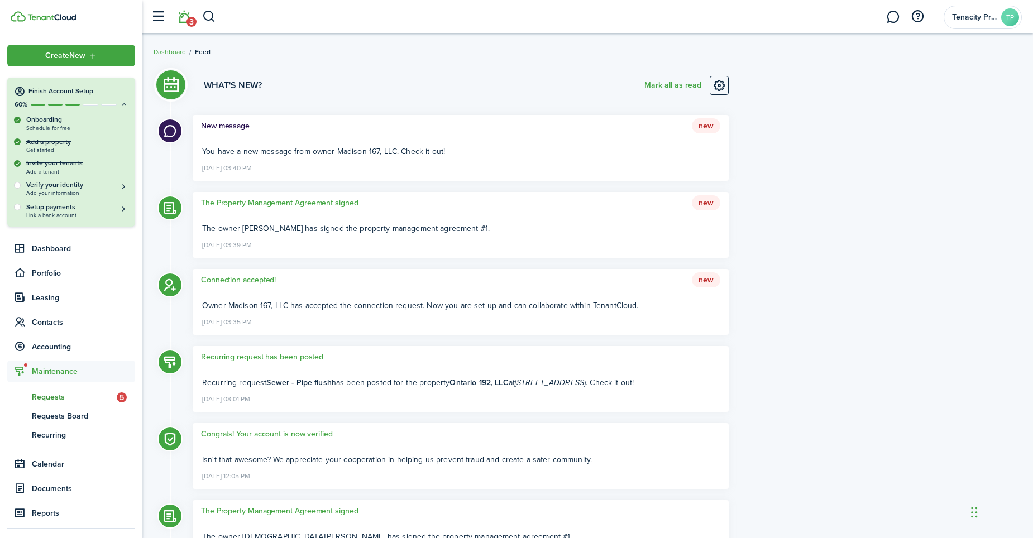
click at [66, 394] on span "Requests" at bounding box center [74, 397] width 85 height 12
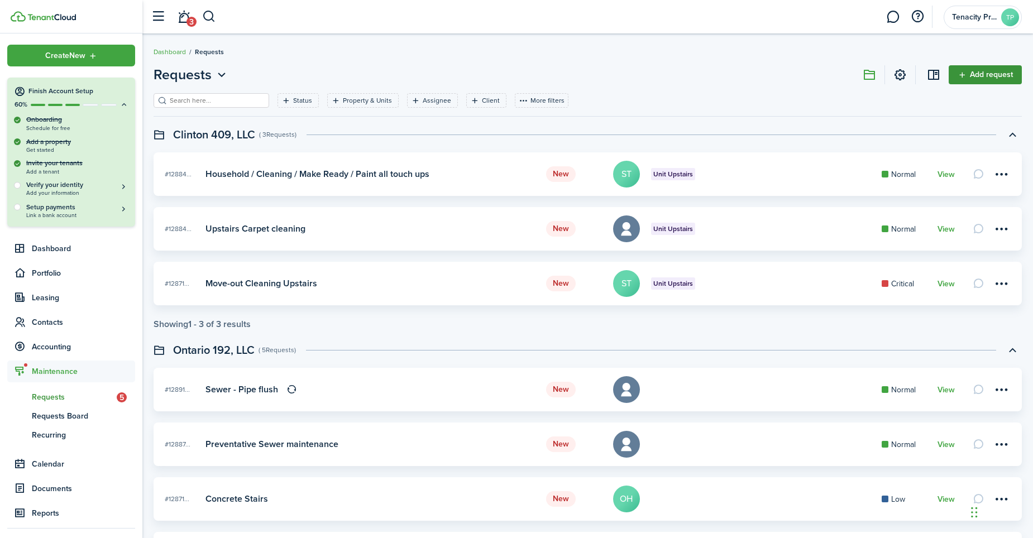
click at [987, 79] on link "Add request" at bounding box center [985, 74] width 73 height 19
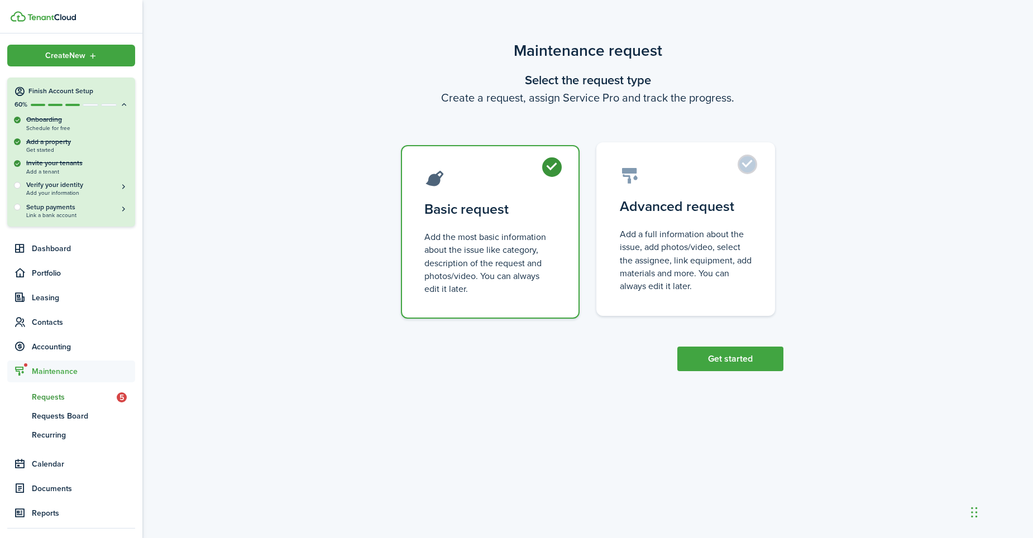
click at [753, 159] on label "Advanced request Add a full information about the issue, add photos/video, sele…" at bounding box center [685, 229] width 179 height 174
radio input "false"
radio input "true"
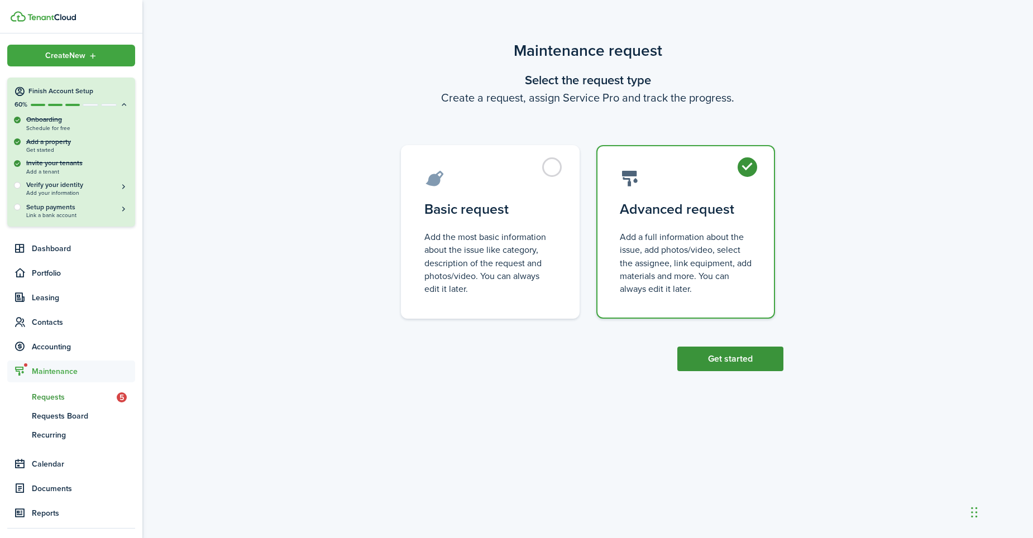
click at [740, 358] on button "Get started" at bounding box center [730, 359] width 106 height 25
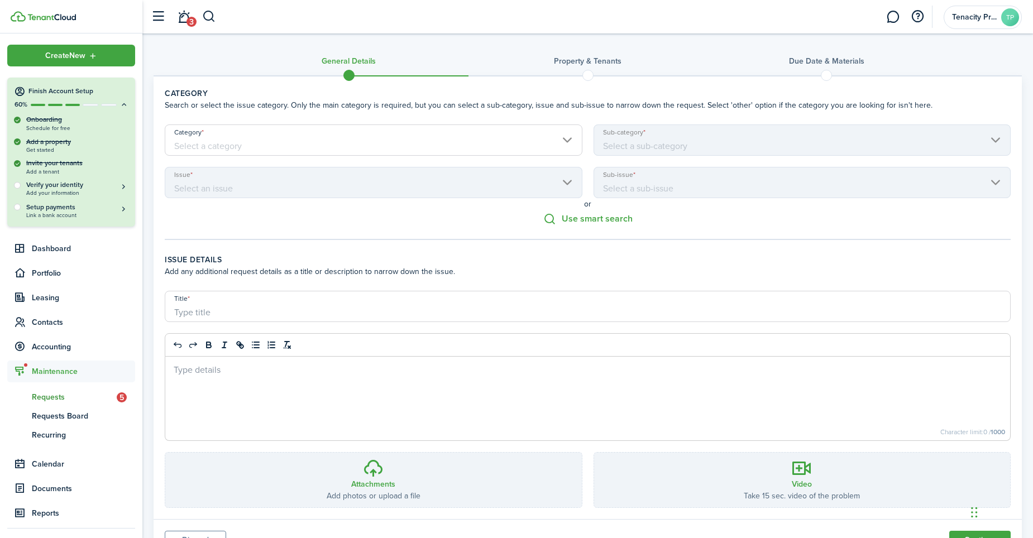
click at [269, 150] on input "Category" at bounding box center [374, 140] width 418 height 31
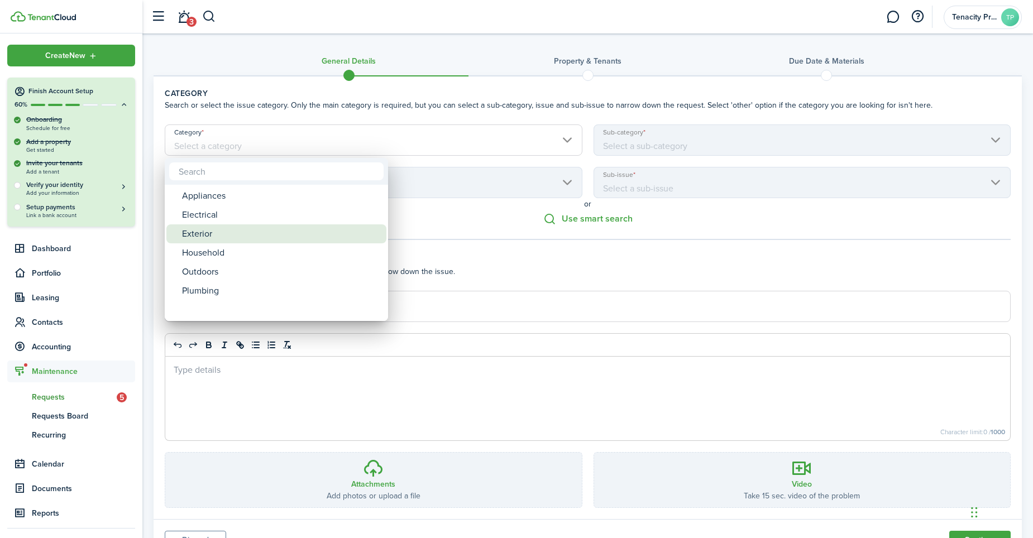
click at [216, 232] on div "Exterior" at bounding box center [281, 233] width 198 height 19
type input "Exterior"
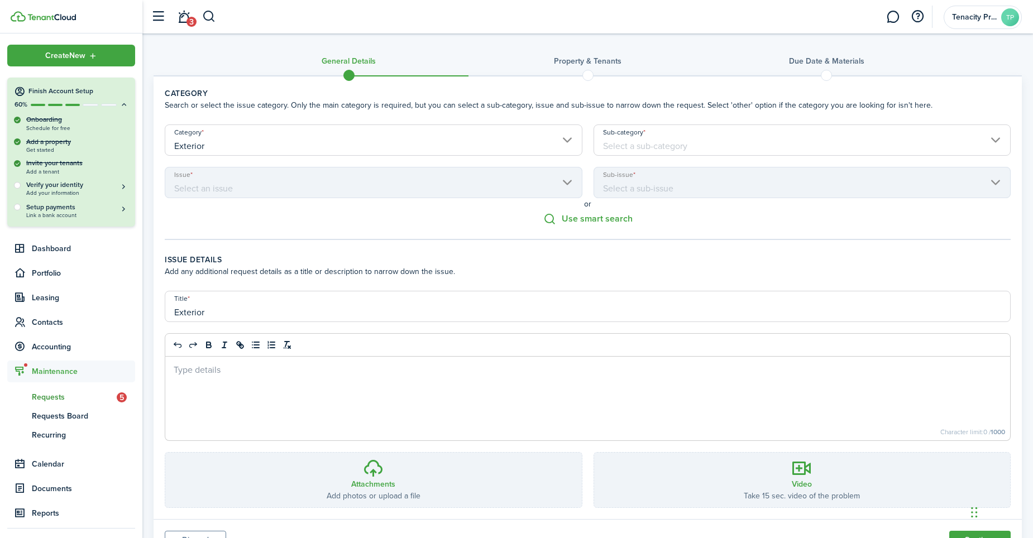
click at [627, 151] on input "Sub-category" at bounding box center [803, 140] width 418 height 31
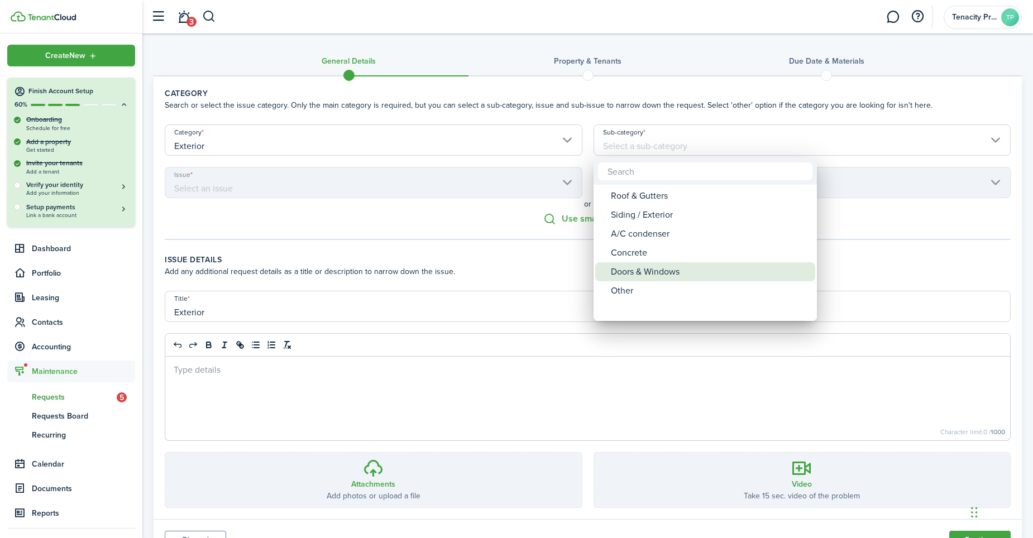
click at [619, 267] on div "Doors & Windows" at bounding box center [710, 271] width 198 height 19
type input "Exterior / Doors & Windows"
type input "Doors & Windows"
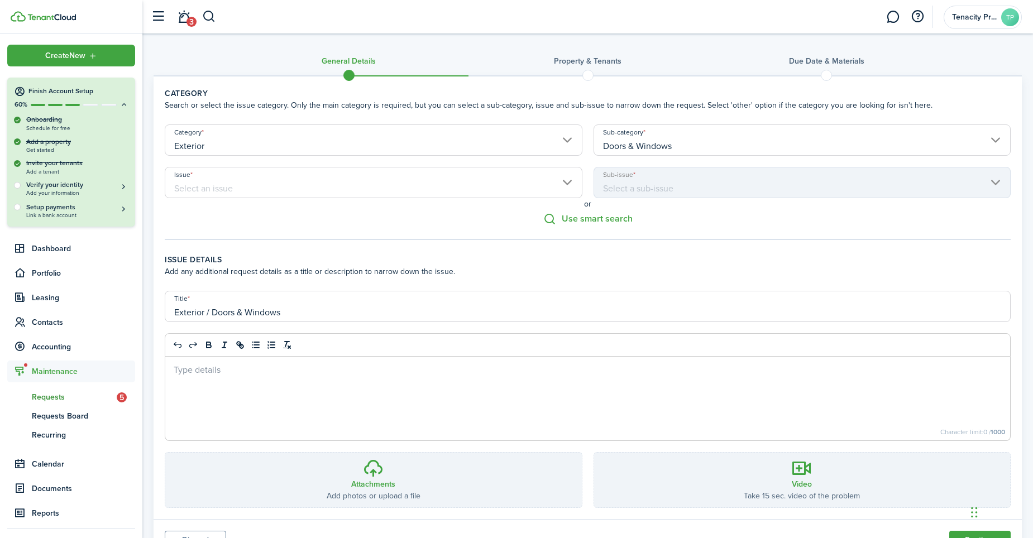
click at [374, 194] on input "Issue" at bounding box center [374, 182] width 418 height 31
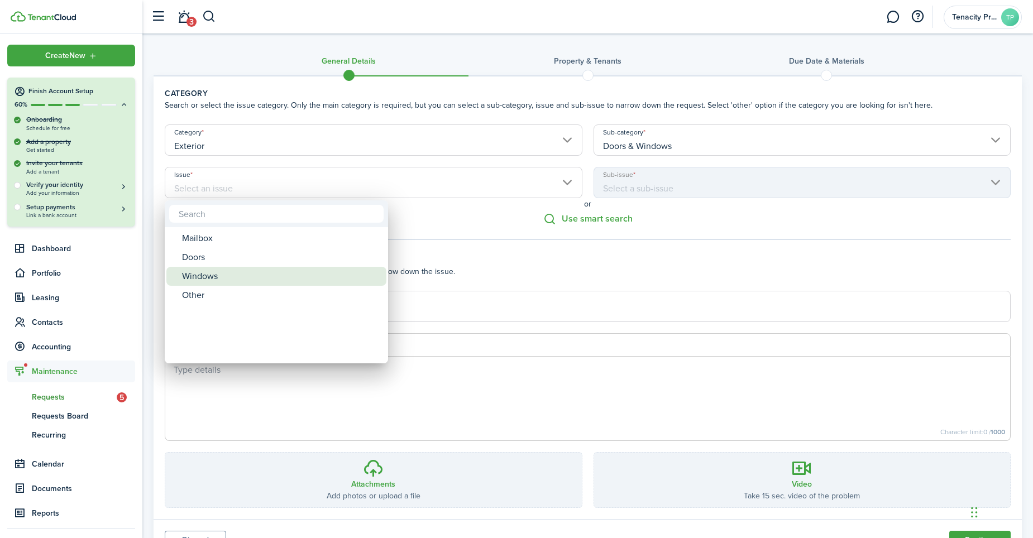
click at [189, 272] on div "Windows" at bounding box center [281, 276] width 198 height 19
type input "Exterior / Doors & Windows / Windows"
type input "Windows"
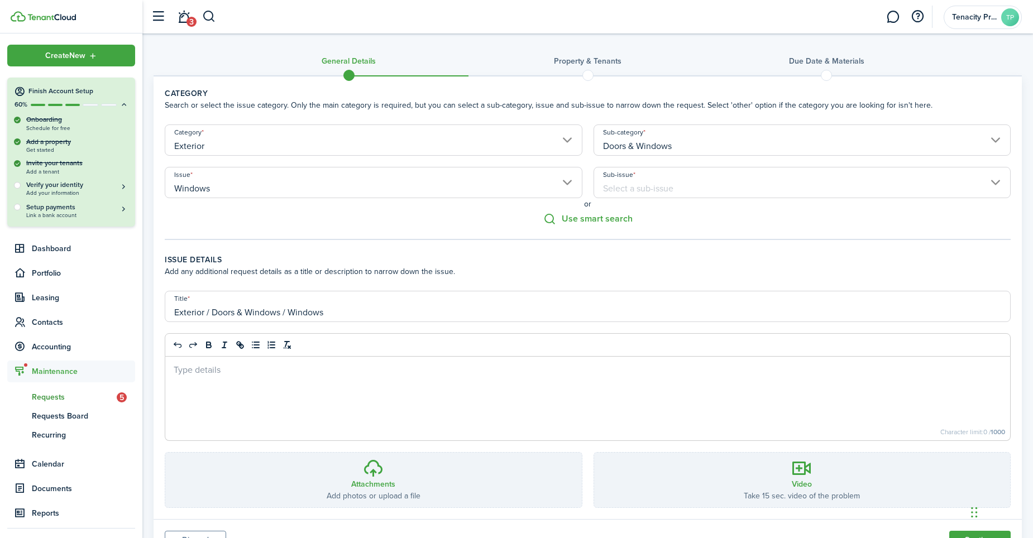
click at [662, 190] on input "Sub-issue" at bounding box center [803, 182] width 418 height 31
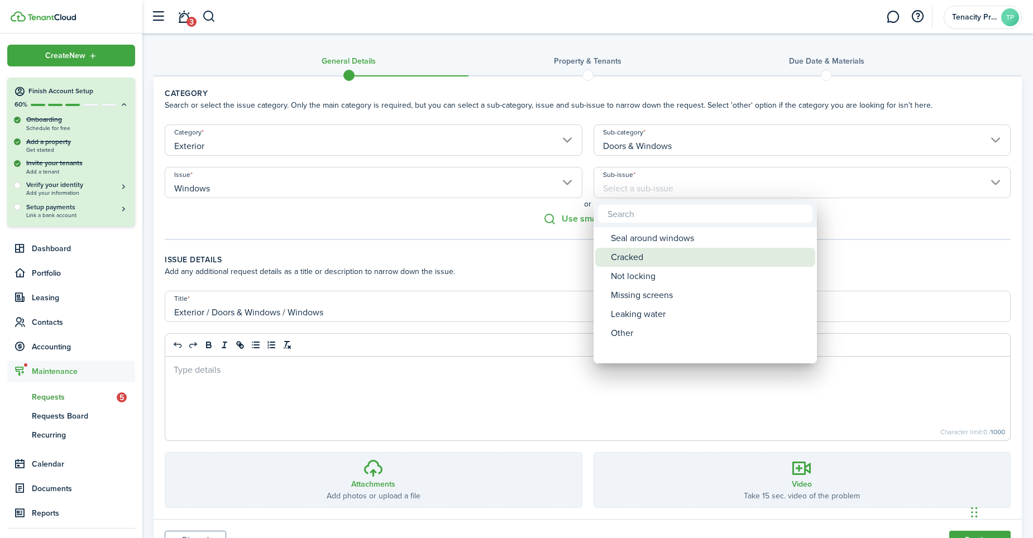
click at [626, 257] on div "Cracked" at bounding box center [710, 257] width 198 height 19
type input "Exterior / Doors & Windows / Windows / Cracked"
type input "Cracked"
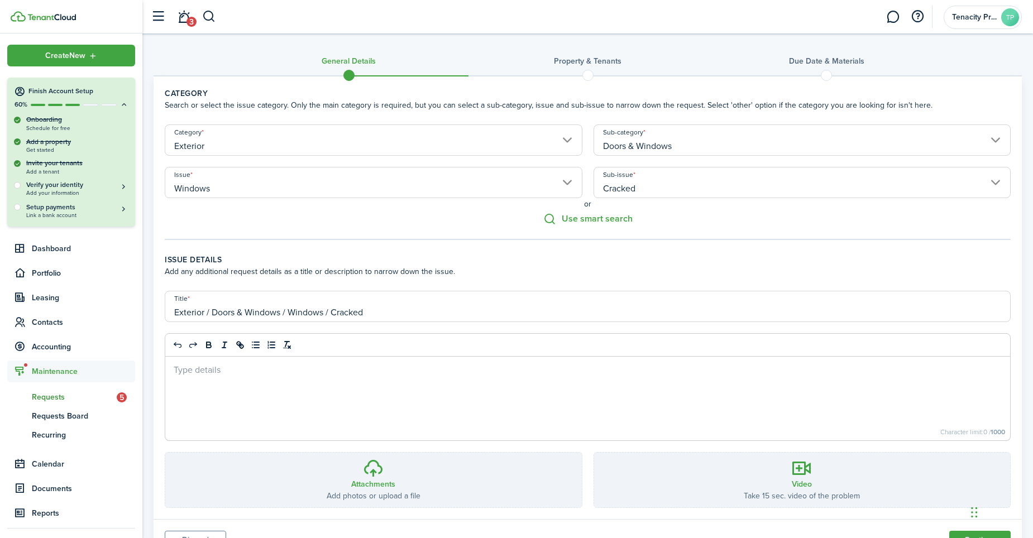
drag, startPoint x: 379, startPoint y: 317, endPoint x: 164, endPoint y: 315, distance: 214.4
click at [164, 315] on panel-main-body "Category Search or select the issue category. Only the main category is require…" at bounding box center [588, 297] width 868 height 443
type input "Broken Window"
type button "undo"
click at [184, 366] on p at bounding box center [588, 369] width 828 height 12
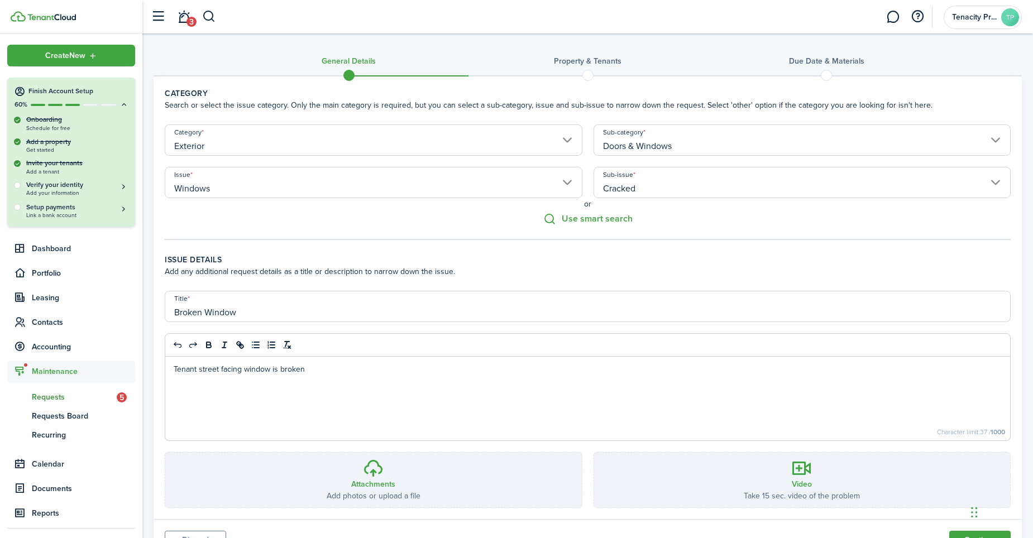
scroll to position [54, 0]
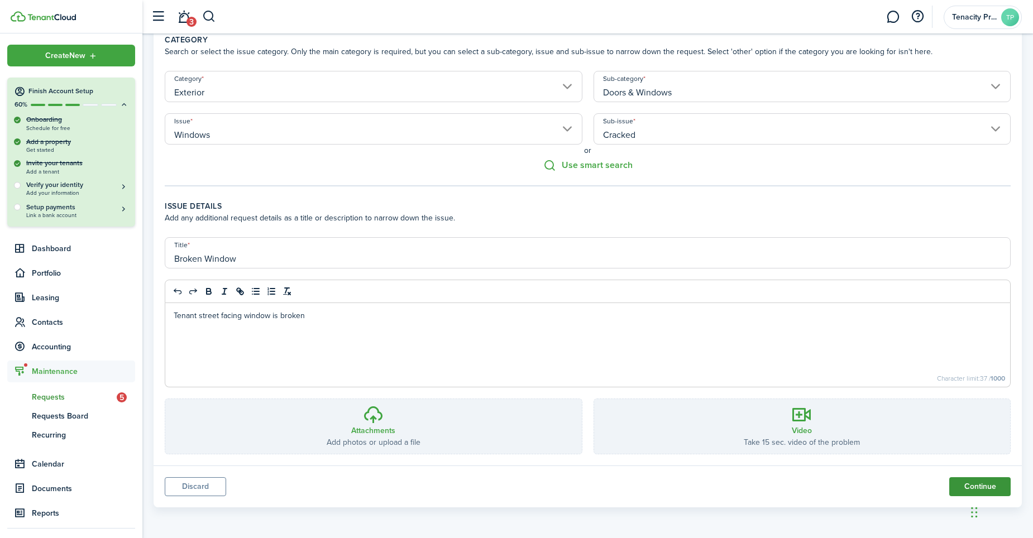
click at [967, 481] on button "Continue" at bounding box center [979, 486] width 61 height 19
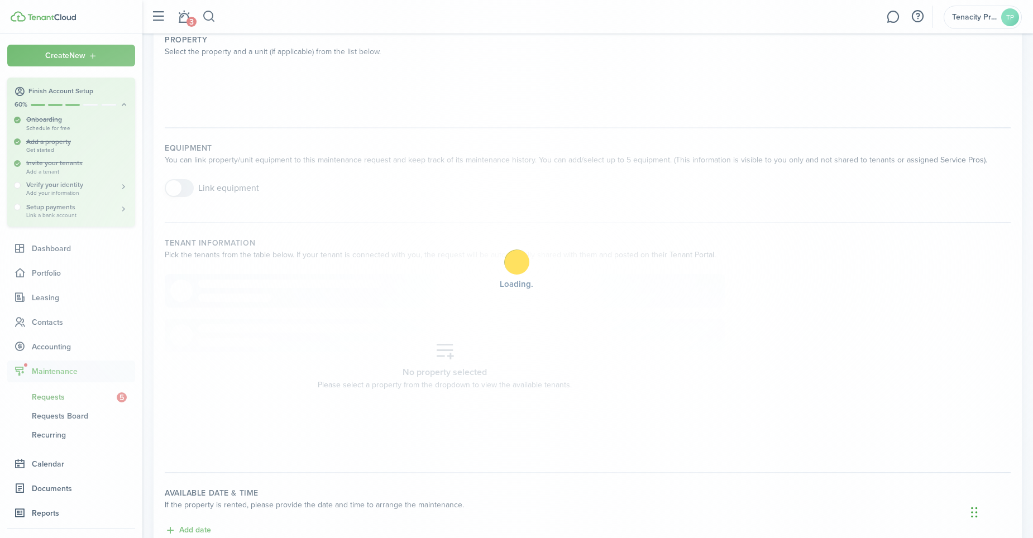
scroll to position [0, 0]
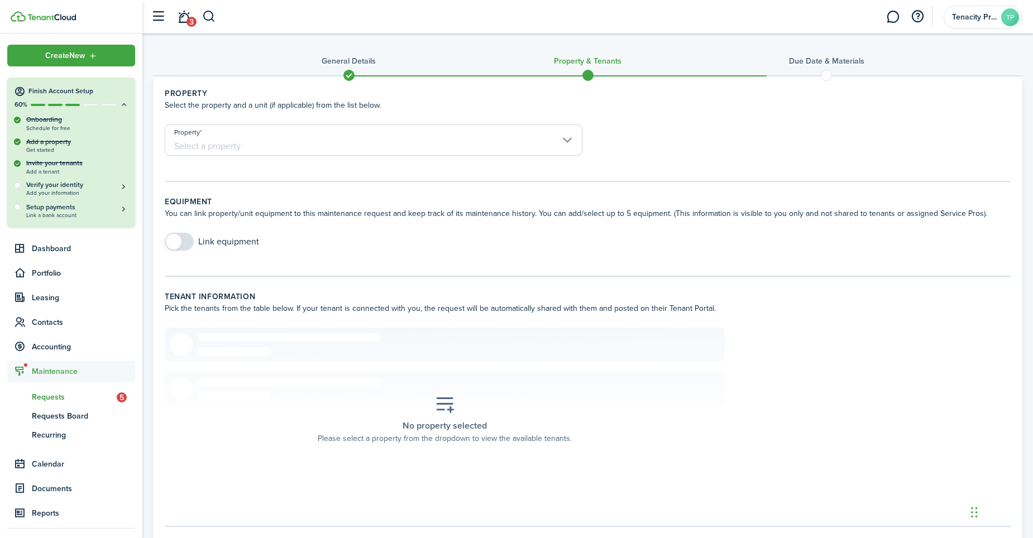
click at [500, 143] on input "Property" at bounding box center [374, 140] width 418 height 31
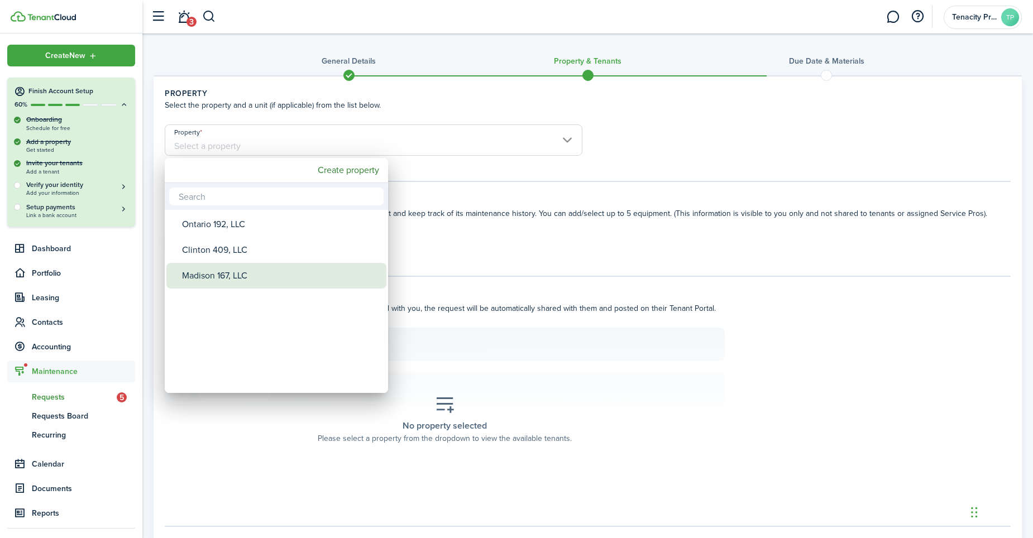
click at [194, 271] on div "Madison 167, LLC" at bounding box center [281, 276] width 198 height 26
type input "Madison 167, LLC"
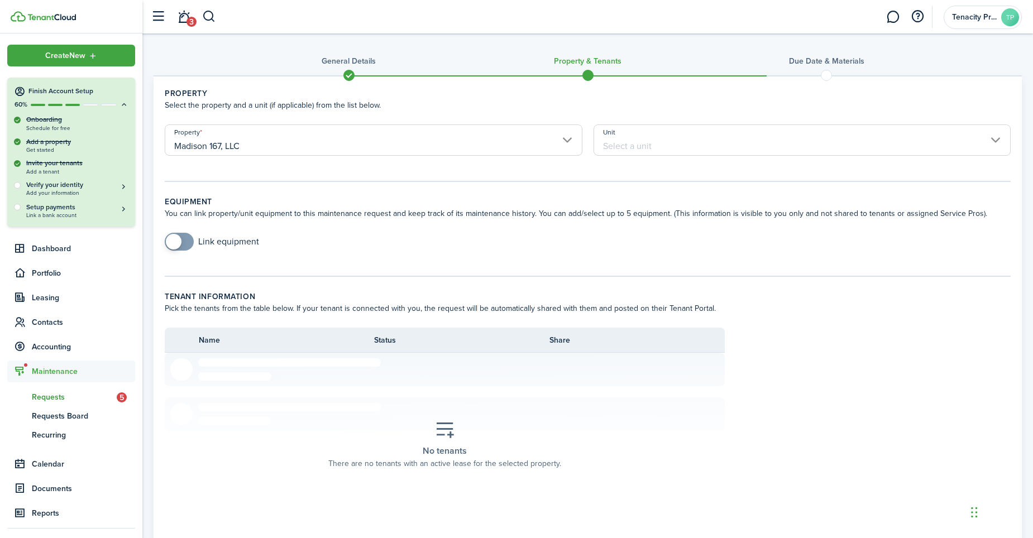
click at [620, 137] on input "Unit" at bounding box center [803, 140] width 418 height 31
click at [641, 146] on input "Unit" at bounding box center [803, 140] width 418 height 31
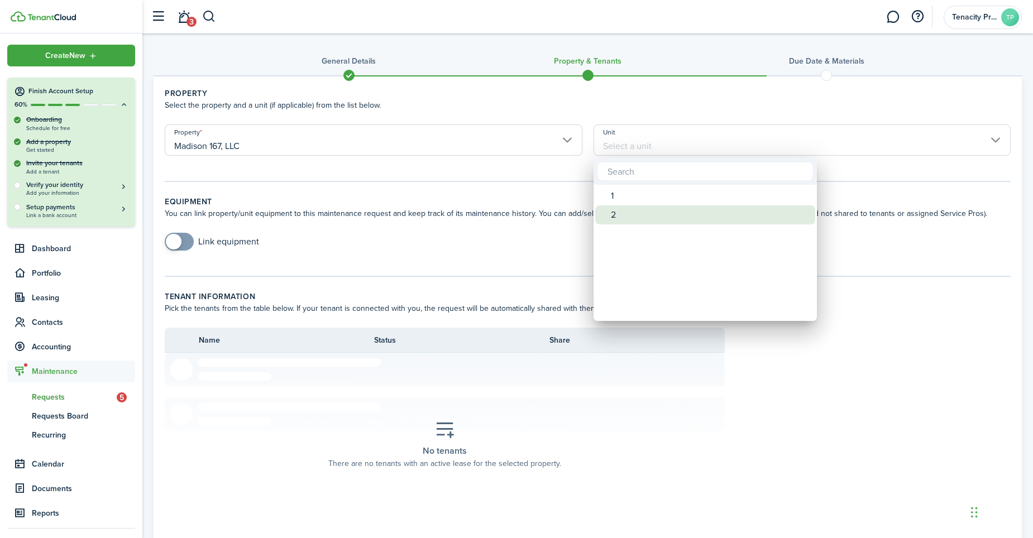
click at [610, 212] on span "Unit" at bounding box center [603, 215] width 16 height 16
type input "2"
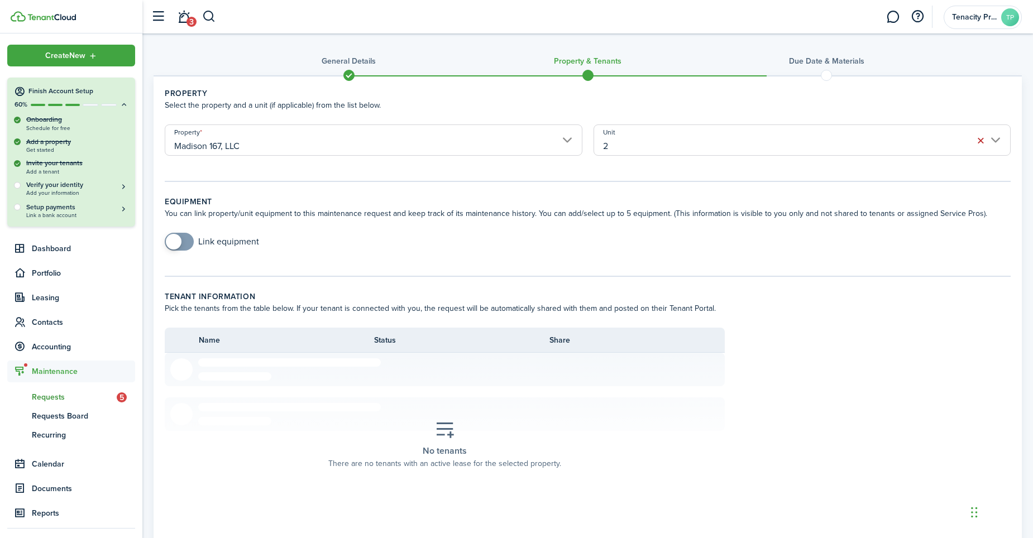
click at [176, 239] on span at bounding box center [174, 242] width 16 height 16
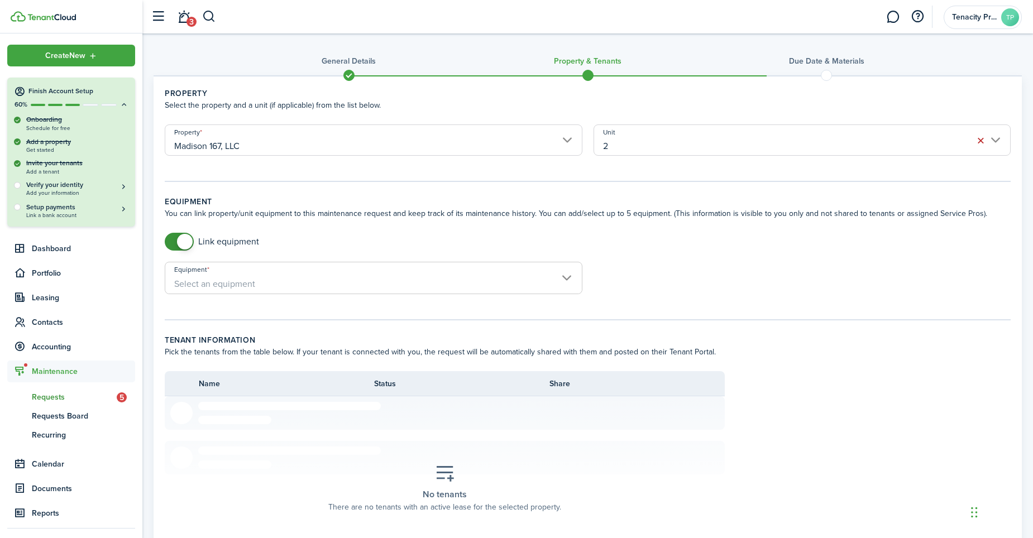
checkbox input "false"
click at [176, 239] on span at bounding box center [179, 242] width 11 height 18
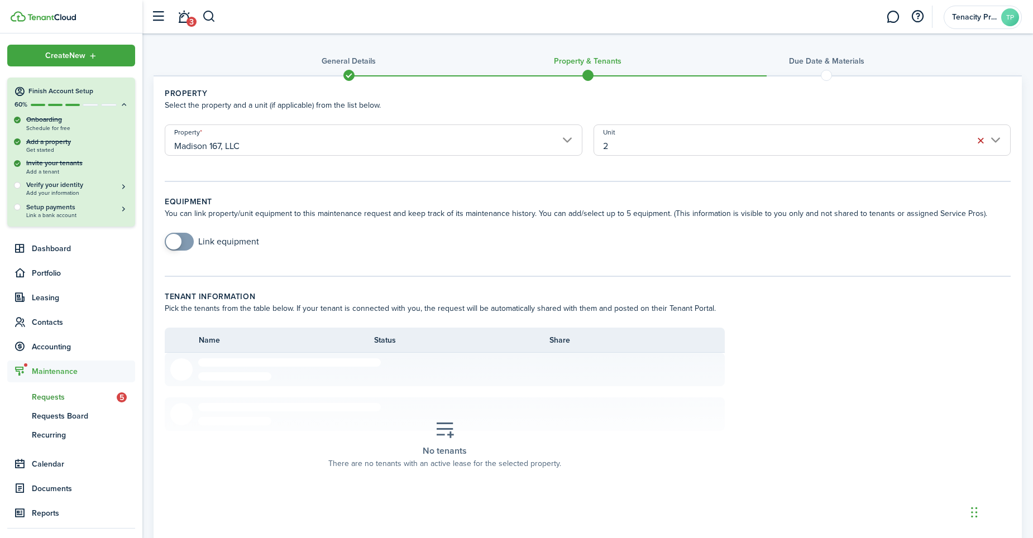
scroll to position [197, 0]
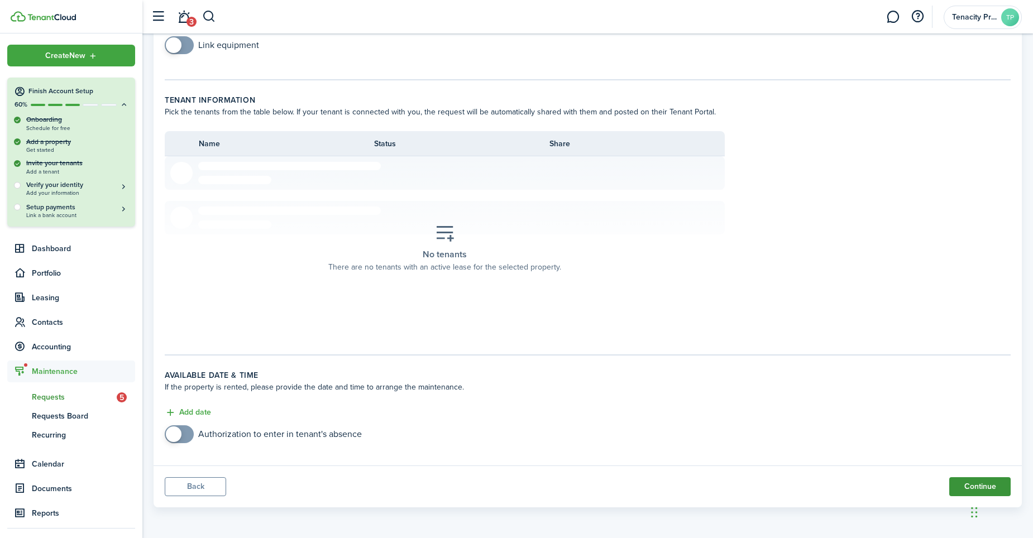
click at [951, 486] on button "Continue" at bounding box center [979, 486] width 61 height 19
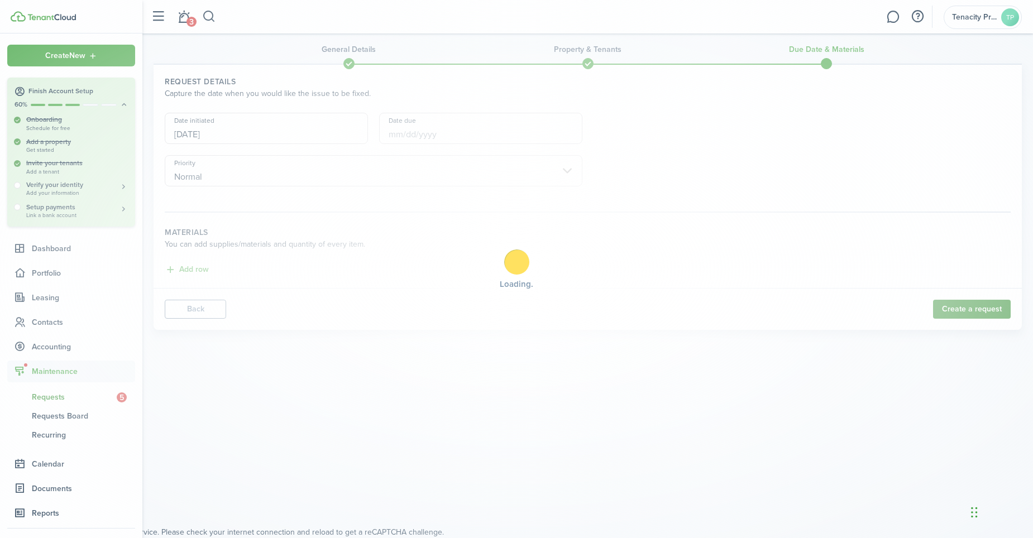
scroll to position [0, 0]
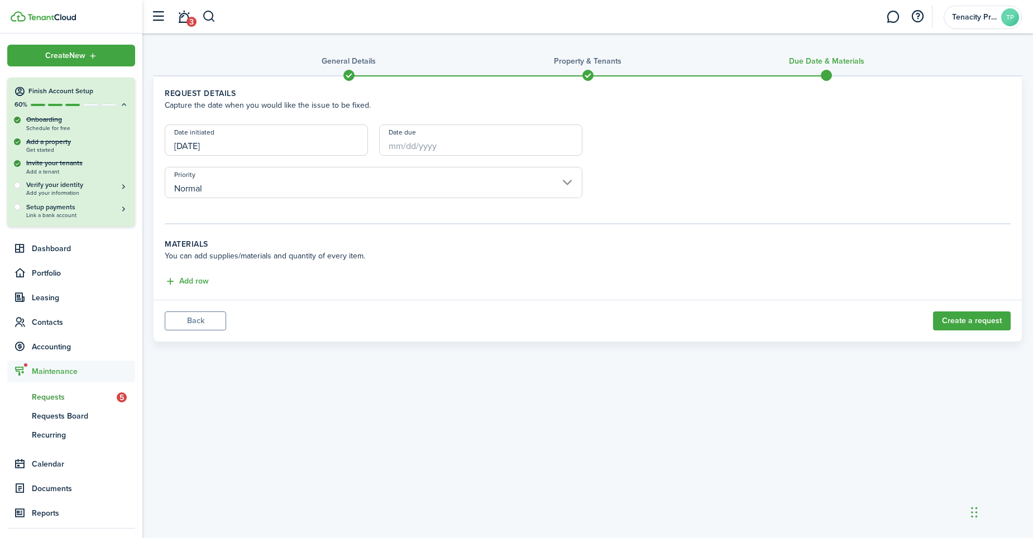
click at [416, 151] on input "Date due" at bounding box center [480, 140] width 203 height 31
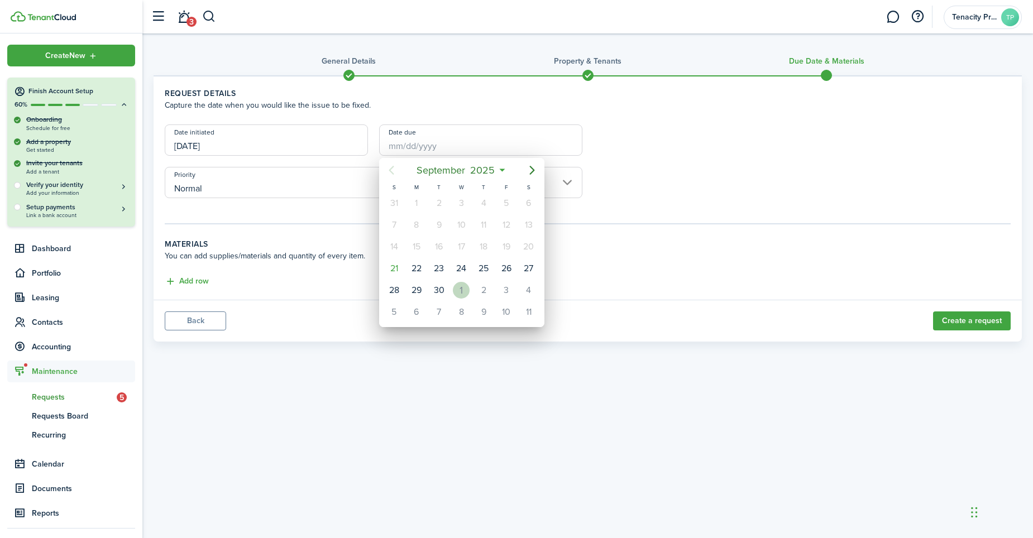
click at [455, 290] on div "1" at bounding box center [461, 290] width 17 height 17
type input "[DATE]"
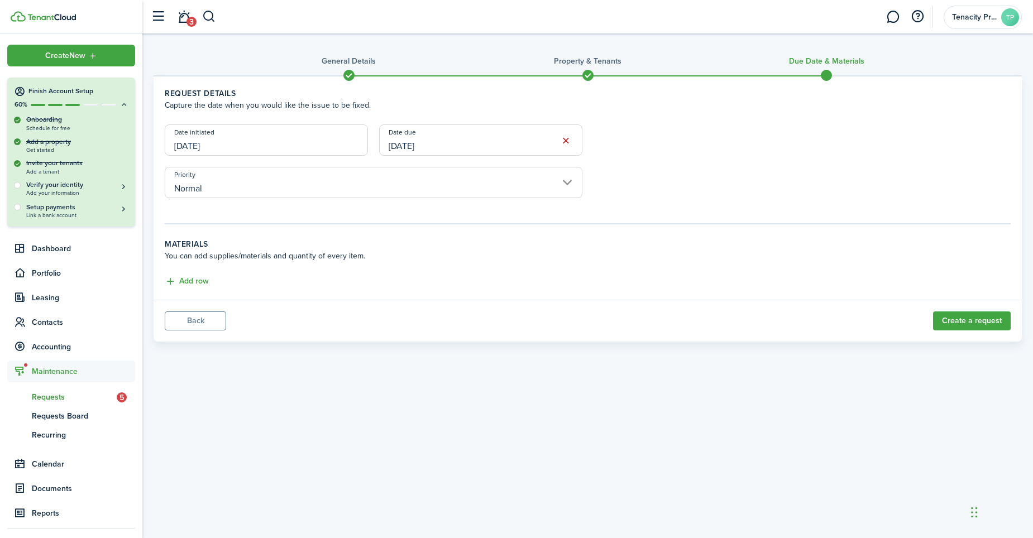
click at [382, 195] on input "Normal" at bounding box center [374, 182] width 418 height 31
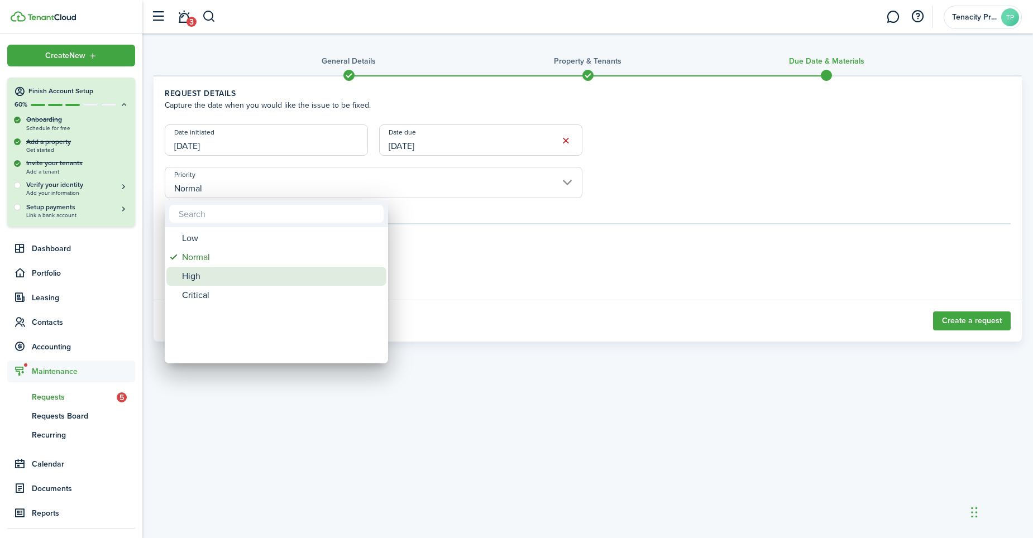
click at [274, 274] on div "High" at bounding box center [281, 276] width 198 height 19
type input "High"
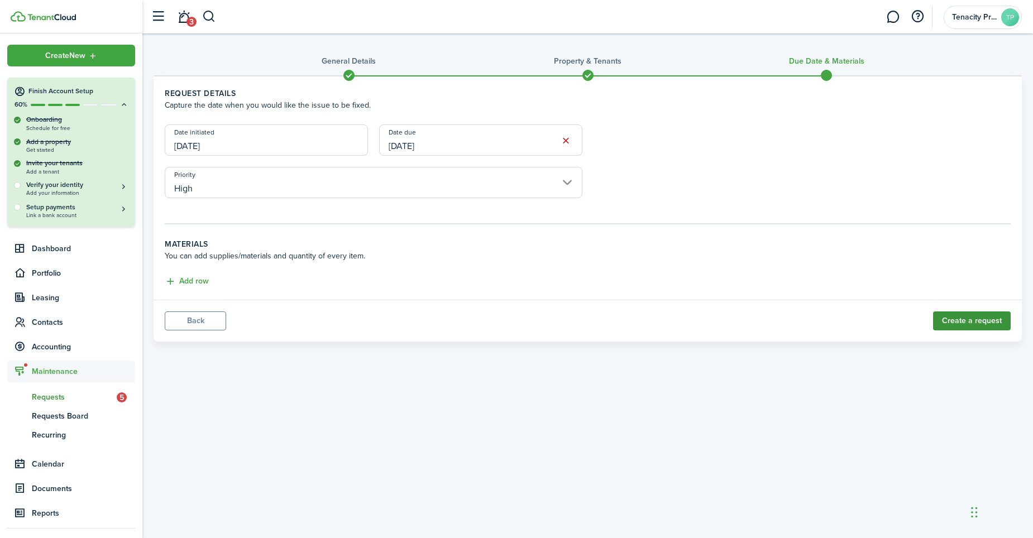
click at [951, 314] on button "Create a request" at bounding box center [972, 321] width 78 height 19
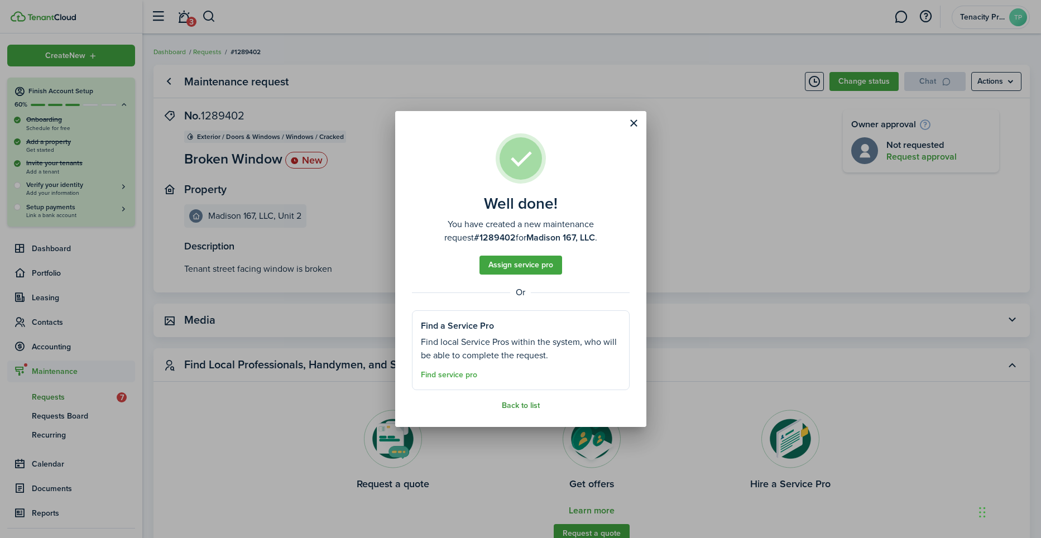
click at [532, 404] on link "Back to list" at bounding box center [521, 405] width 38 height 9
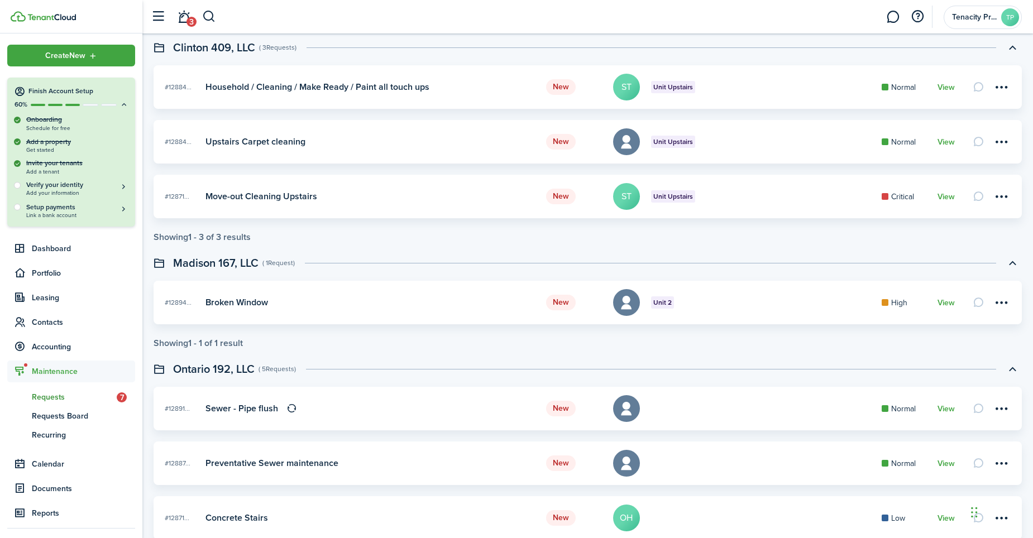
scroll to position [89, 0]
click at [950, 303] on link "View" at bounding box center [945, 301] width 17 height 9
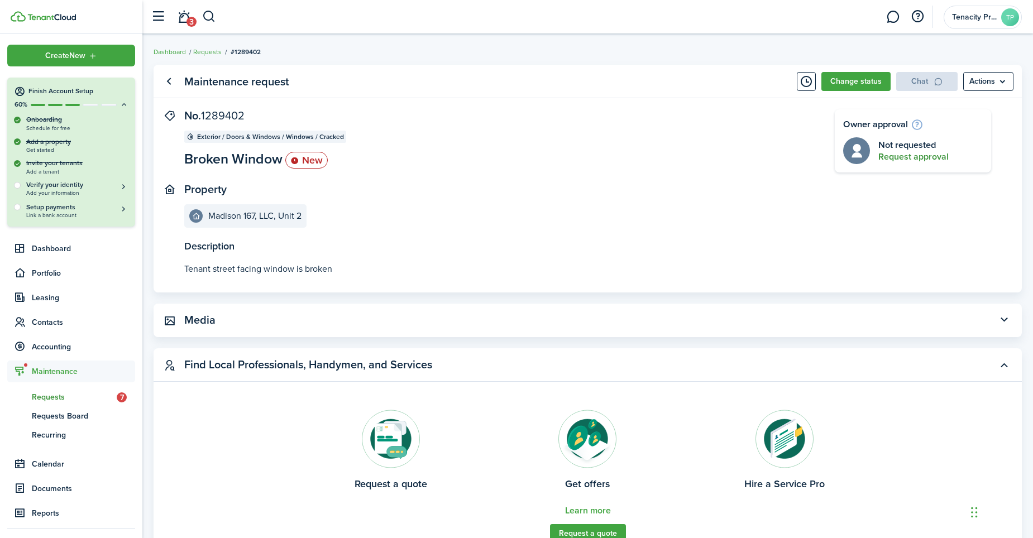
click at [897, 158] on button "Request approval" at bounding box center [913, 157] width 70 height 10
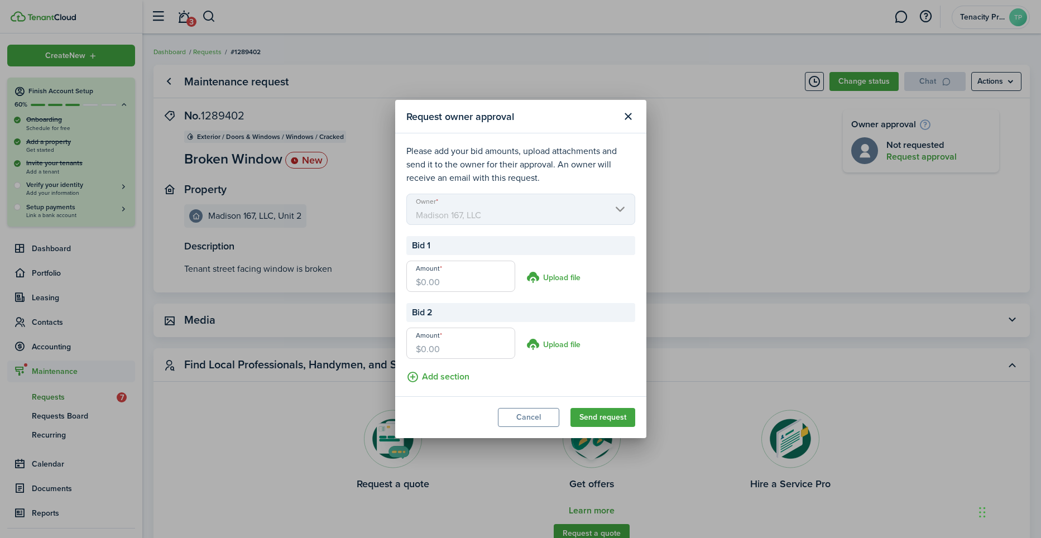
drag, startPoint x: 440, startPoint y: 280, endPoint x: 415, endPoint y: 279, distance: 25.2
click at [415, 279] on input "Amount" at bounding box center [460, 276] width 109 height 31
type input "$450.00"
click at [427, 353] on input "Amount" at bounding box center [460, 343] width 109 height 31
type input "$500.00"
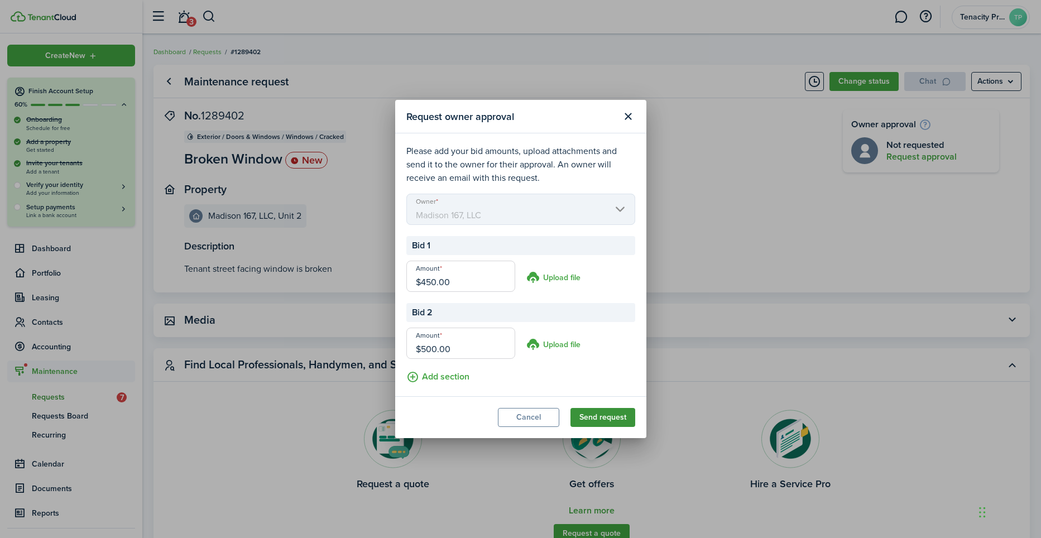
click at [594, 414] on button "Send request" at bounding box center [603, 417] width 65 height 19
